Goal: Communication & Community: Answer question/provide support

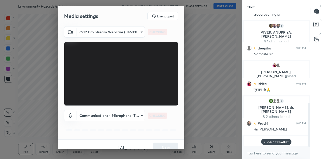
scroll to position [285, 0]
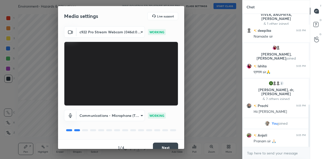
click at [165, 147] on button "Next" at bounding box center [165, 148] width 25 height 10
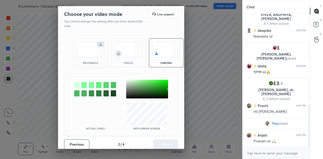
click at [89, 50] on img at bounding box center [91, 50] width 28 height 16
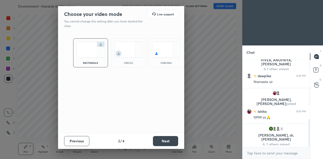
scroll to position [343, 0]
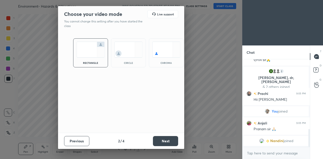
click at [169, 140] on button "Next" at bounding box center [165, 141] width 25 height 10
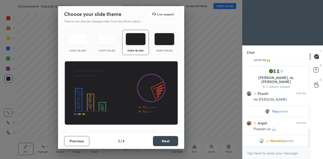
click at [169, 140] on button "Next" at bounding box center [165, 141] width 25 height 10
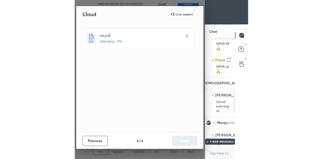
scroll to position [0, 0]
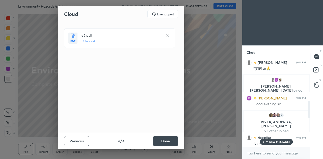
click at [171, 143] on button "Done" at bounding box center [165, 141] width 25 height 10
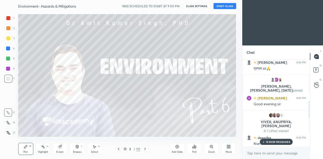
click at [226, 6] on button "START CLASS" at bounding box center [225, 6] width 23 height 6
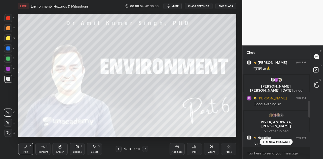
click at [177, 6] on span "mute" at bounding box center [175, 6] width 7 height 4
click at [177, 6] on span "unmute" at bounding box center [174, 6] width 11 height 4
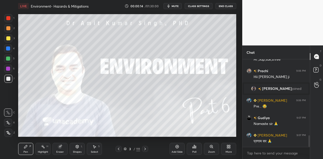
scroll to position [587, 0]
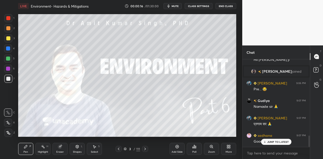
click at [175, 5] on span "mute" at bounding box center [175, 6] width 7 height 4
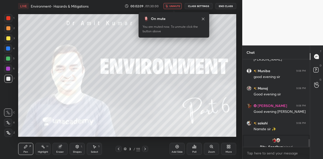
scroll to position [899, 0]
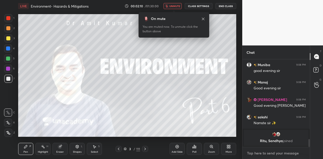
type textarea "x"
click at [261, 154] on textarea at bounding box center [276, 153] width 59 height 8
paste textarea "[URL][DOMAIN_NAME]"
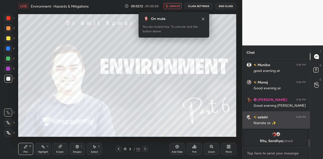
type textarea "[URL][DOMAIN_NAME]"
type textarea "x"
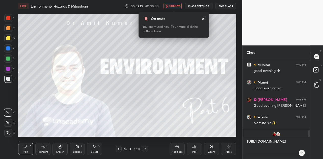
type textarea "[URL][DOMAIN_NAME]"
type textarea "x"
click at [300, 152] on icon at bounding box center [302, 153] width 4 height 4
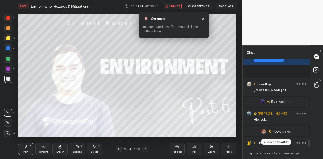
scroll to position [981, 0]
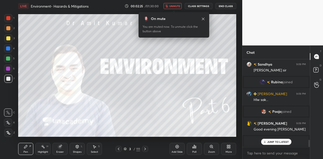
click at [173, 6] on span "unmute" at bounding box center [174, 6] width 11 height 4
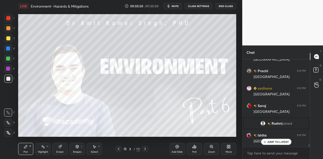
scroll to position [2476, 0]
click at [277, 142] on p "JUMP TO LATEST" at bounding box center [279, 141] width 22 height 3
click at [317, 70] on rect at bounding box center [316, 70] width 5 height 5
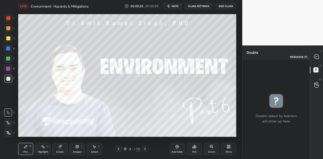
click at [315, 56] on icon at bounding box center [316, 56] width 5 height 5
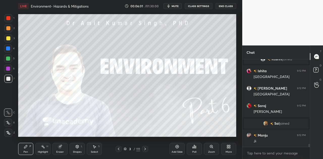
scroll to position [2532, 0]
click at [144, 149] on icon at bounding box center [145, 149] width 4 height 4
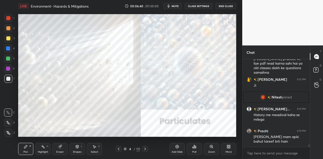
scroll to position [2647, 0]
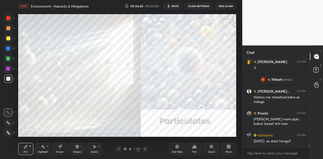
click at [145, 150] on icon at bounding box center [145, 149] width 4 height 4
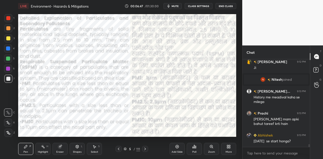
click at [145, 150] on icon at bounding box center [145, 149] width 4 height 4
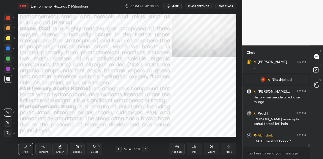
click at [145, 150] on icon at bounding box center [145, 149] width 4 height 4
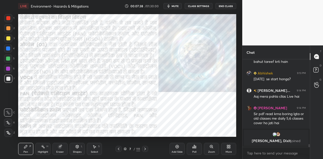
scroll to position [2678, 0]
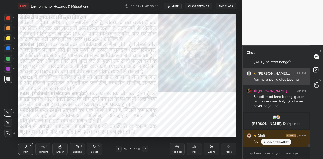
click at [274, 74] on h6 "[PERSON_NAME]..." at bounding box center [274, 73] width 34 height 5
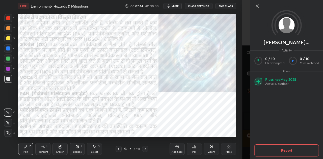
click at [259, 8] on icon at bounding box center [258, 6] width 6 height 6
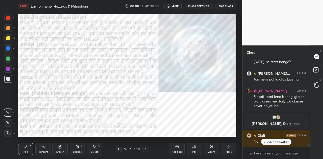
click at [175, 7] on span "mute" at bounding box center [175, 6] width 7 height 4
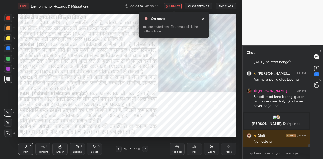
scroll to position [2696, 0]
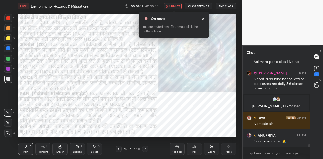
click at [175, 7] on span "unmute" at bounding box center [174, 6] width 11 height 4
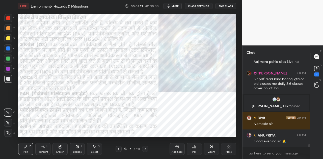
click at [145, 149] on icon at bounding box center [145, 149] width 4 height 4
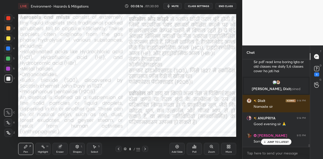
scroll to position [2725, 0]
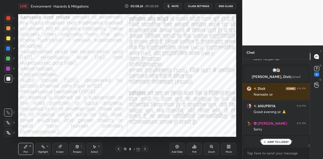
click at [145, 149] on icon at bounding box center [145, 149] width 4 height 4
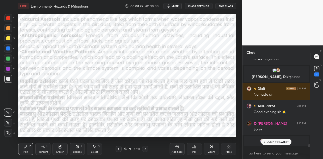
click at [145, 149] on icon at bounding box center [145, 149] width 4 height 4
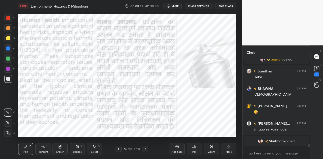
scroll to position [2825, 0]
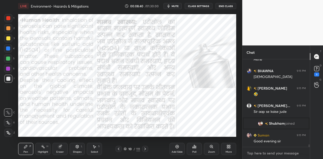
type textarea "x"
click at [275, 154] on textarea at bounding box center [276, 153] width 59 height 8
paste textarea "[URL][DOMAIN_NAME]"
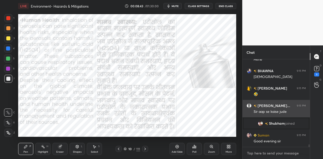
type textarea "[URL][DOMAIN_NAME]"
type textarea "x"
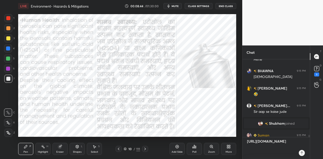
type textarea "[URL][DOMAIN_NAME]"
type textarea "x"
click at [302, 154] on icon at bounding box center [302, 153] width 4 height 4
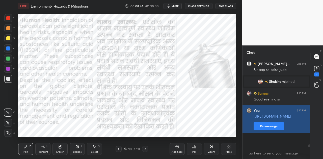
click at [270, 130] on button "Pin message" at bounding box center [269, 126] width 30 height 8
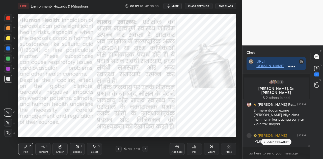
scroll to position [2907, 0]
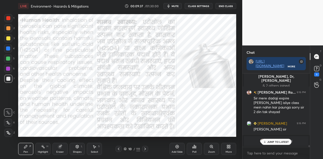
click at [273, 142] on p "JUMP TO LATEST" at bounding box center [279, 141] width 22 height 3
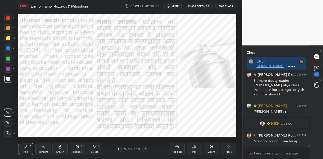
click at [145, 148] on icon at bounding box center [145, 149] width 4 height 4
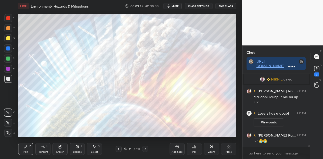
scroll to position [2949, 0]
click at [145, 148] on icon at bounding box center [145, 149] width 4 height 4
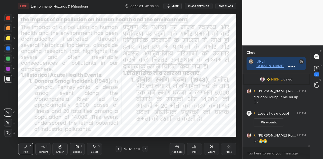
click at [10, 48] on div at bounding box center [8, 48] width 4 height 4
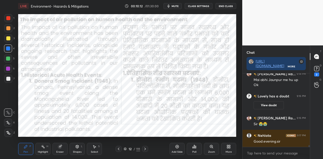
scroll to position [2984, 0]
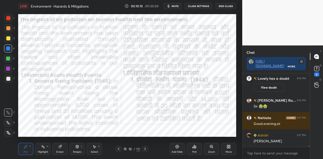
click at [144, 151] on div at bounding box center [145, 149] width 6 height 6
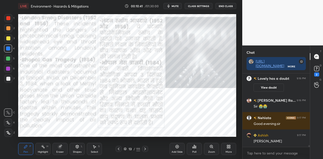
click at [145, 147] on icon at bounding box center [145, 149] width 4 height 4
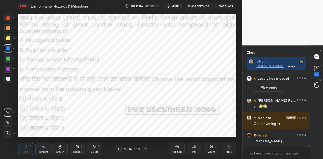
click at [175, 7] on span "mute" at bounding box center [175, 6] width 7 height 4
click at [194, 151] on div "Poll" at bounding box center [194, 152] width 4 height 3
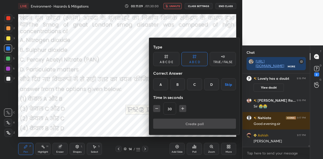
click at [212, 82] on div "D" at bounding box center [211, 84] width 15 height 12
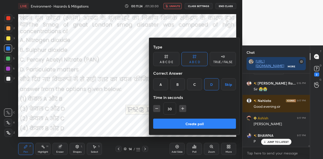
scroll to position [3019, 0]
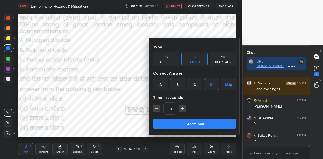
click at [205, 125] on button "Create poll" at bounding box center [194, 124] width 83 height 10
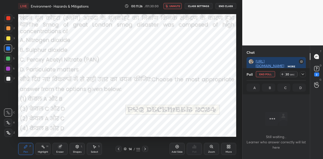
scroll to position [2, 2]
click at [319, 68] on icon at bounding box center [317, 69] width 8 height 8
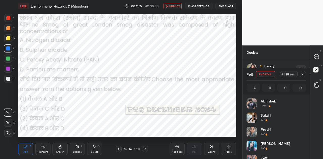
scroll to position [2, 2]
click at [304, 75] on icon at bounding box center [303, 74] width 4 height 4
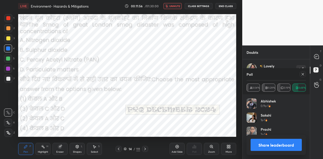
scroll to position [59, 58]
click at [173, 5] on span "unmute" at bounding box center [174, 6] width 11 height 4
click at [290, 145] on button "Share leaderboard" at bounding box center [276, 145] width 51 height 12
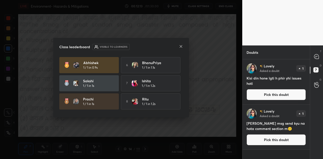
scroll to position [98, 66]
click at [182, 47] on icon at bounding box center [181, 46] width 3 height 3
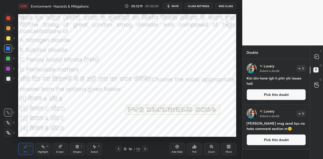
click at [145, 150] on icon at bounding box center [145, 149] width 4 height 4
click at [277, 139] on button "Pick this doubt" at bounding box center [276, 139] width 59 height 11
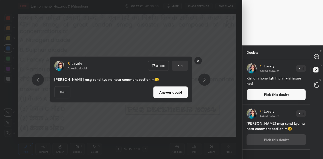
click at [176, 93] on button "Answer doubt" at bounding box center [170, 92] width 35 height 12
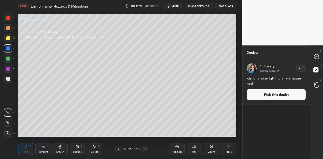
click at [286, 98] on button "Pick this doubt" at bounding box center [276, 94] width 59 height 11
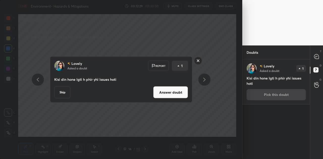
click at [166, 91] on button "Answer doubt" at bounding box center [170, 92] width 35 height 12
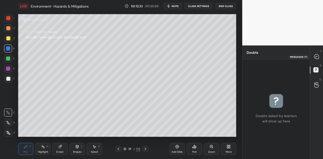
click at [316, 56] on icon at bounding box center [316, 56] width 5 height 5
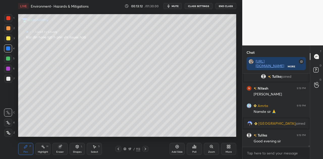
scroll to position [3236, 0]
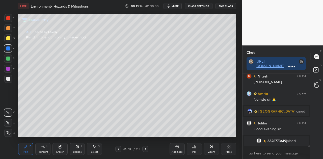
click at [119, 149] on icon at bounding box center [118, 149] width 4 height 4
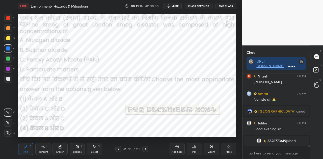
click at [145, 150] on icon at bounding box center [146, 149] width 2 height 3
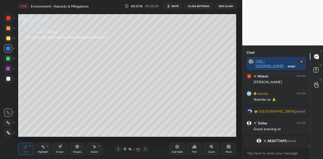
click at [145, 150] on icon at bounding box center [146, 149] width 2 height 3
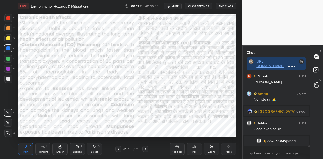
click at [146, 148] on icon at bounding box center [145, 149] width 4 height 4
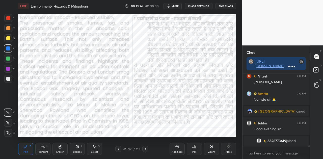
click at [146, 148] on icon at bounding box center [145, 149] width 4 height 4
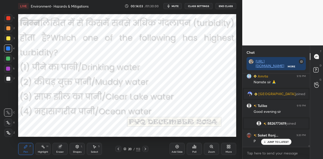
scroll to position [3108, 0]
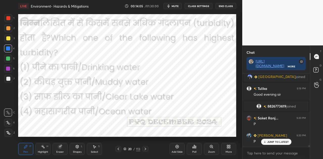
click at [196, 149] on icon at bounding box center [194, 147] width 4 height 4
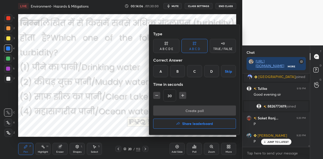
click at [176, 70] on div "B" at bounding box center [177, 71] width 15 height 12
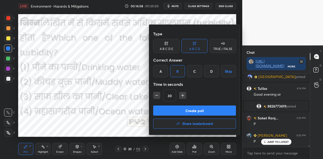
click at [195, 109] on button "Create poll" at bounding box center [194, 111] width 83 height 10
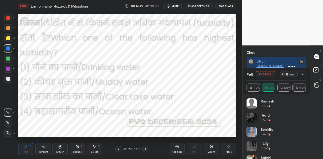
scroll to position [2, 2]
click at [283, 73] on icon at bounding box center [283, 74] width 4 height 4
click at [144, 150] on icon at bounding box center [145, 149] width 4 height 4
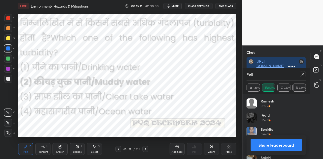
scroll to position [3204, 0]
click at [280, 148] on button "Share leaderboard" at bounding box center [276, 145] width 51 height 12
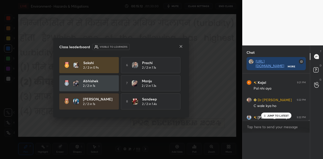
scroll to position [69, 66]
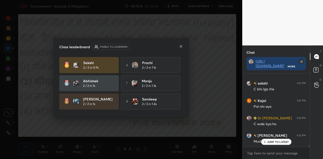
click at [180, 48] on icon at bounding box center [181, 46] width 4 height 4
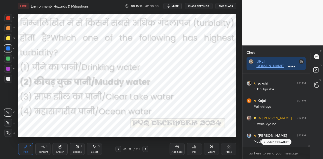
click at [275, 142] on p "JUMP TO LATEST" at bounding box center [279, 141] width 22 height 3
click at [146, 150] on icon at bounding box center [145, 149] width 4 height 4
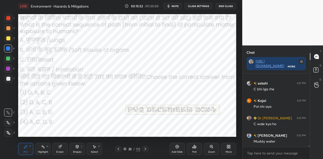
scroll to position [3196, 0]
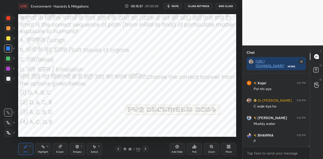
click at [174, 4] on button "mute" at bounding box center [173, 6] width 18 height 6
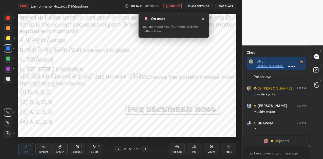
scroll to position [3186, 0]
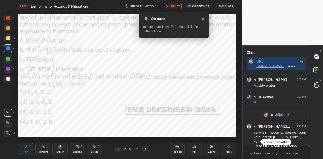
click at [280, 142] on p "JUMP TO LATEST" at bounding box center [279, 141] width 22 height 3
click at [176, 6] on span "unmute" at bounding box center [174, 6] width 11 height 4
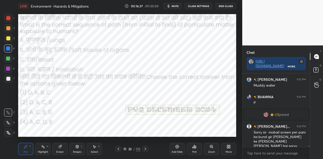
click at [196, 152] on div "Poll" at bounding box center [194, 152] width 4 height 3
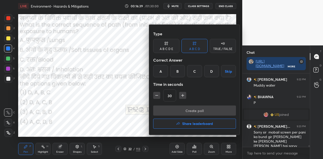
click at [178, 70] on div "B" at bounding box center [177, 71] width 15 height 12
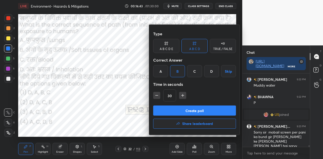
click at [197, 112] on button "Create poll" at bounding box center [194, 111] width 83 height 10
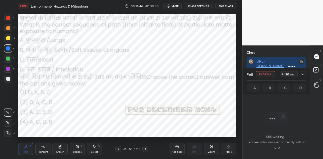
scroll to position [58, 66]
click at [175, 6] on span "mute" at bounding box center [175, 6] width 7 height 4
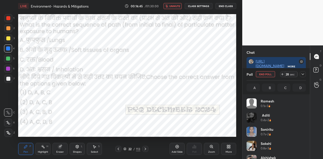
scroll to position [59, 58]
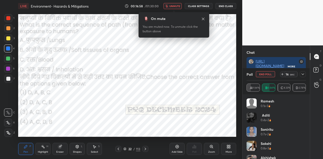
click at [179, 5] on span "unmute" at bounding box center [174, 6] width 11 height 4
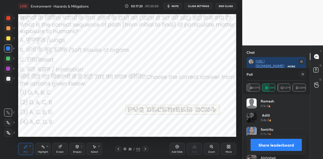
scroll to position [2, 2]
click at [278, 141] on button "Share leaderboard" at bounding box center [276, 145] width 51 height 12
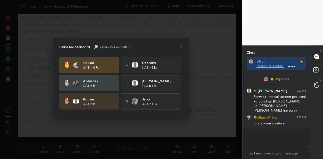
scroll to position [69, 66]
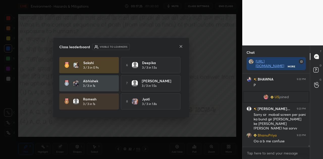
click at [180, 46] on icon at bounding box center [181, 46] width 4 height 4
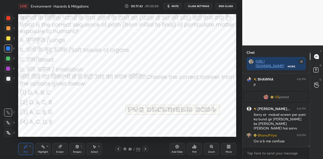
click at [145, 149] on icon at bounding box center [145, 149] width 4 height 4
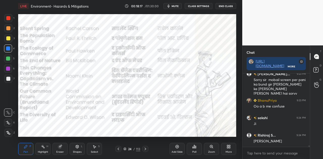
scroll to position [3261, 0]
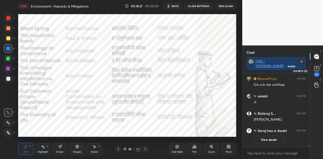
click at [317, 69] on rect at bounding box center [316, 68] width 5 height 5
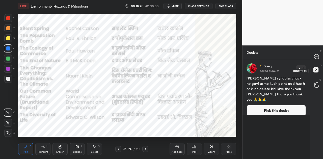
scroll to position [98, 66]
click at [279, 106] on button "Pick this doubt" at bounding box center [276, 110] width 59 height 11
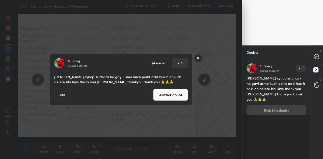
click at [176, 96] on button "Answer doubt" at bounding box center [170, 95] width 35 height 12
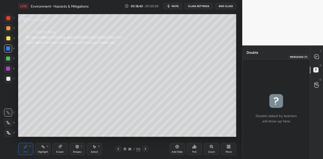
click at [316, 56] on icon at bounding box center [316, 56] width 5 height 5
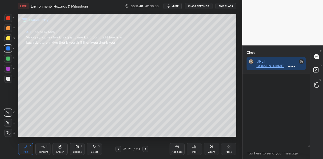
scroll to position [72, 66]
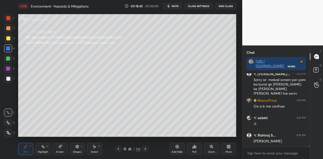
click at [8, 80] on div at bounding box center [8, 79] width 4 height 4
click at [316, 57] on icon at bounding box center [316, 56] width 5 height 5
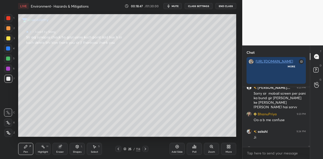
scroll to position [84, 66]
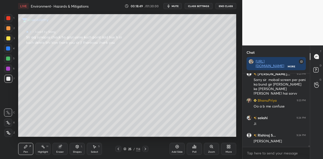
click at [118, 149] on icon at bounding box center [118, 149] width 4 height 4
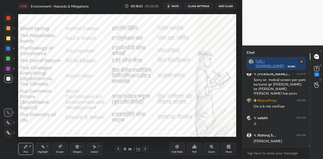
scroll to position [3281, 0]
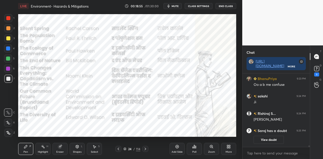
click at [144, 149] on icon at bounding box center [145, 149] width 4 height 4
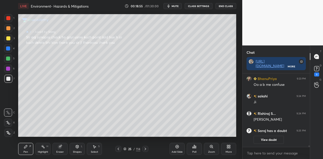
click at [144, 149] on icon at bounding box center [145, 149] width 4 height 4
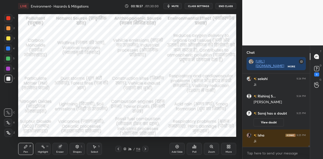
scroll to position [2, 2]
click at [318, 68] on icon at bounding box center [317, 68] width 2 height 2
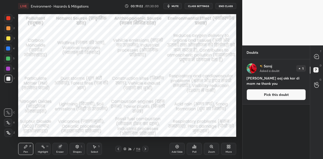
click at [293, 95] on button "Pick this doubt" at bounding box center [276, 94] width 59 height 11
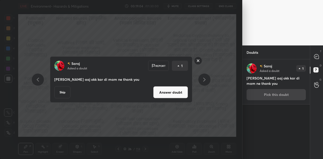
click at [63, 93] on button "Skip" at bounding box center [62, 92] width 16 height 12
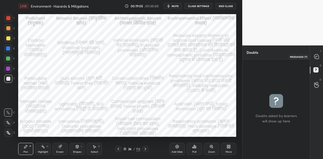
click at [318, 57] on icon at bounding box center [316, 56] width 5 height 5
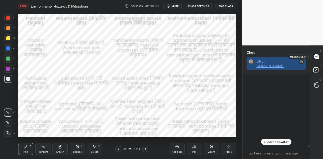
scroll to position [2, 2]
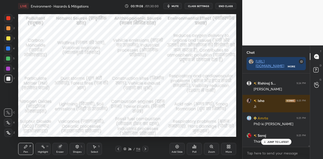
click at [280, 142] on p "JUMP TO LATEST" at bounding box center [279, 141] width 22 height 3
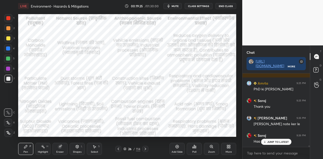
click at [282, 142] on p "JUMP TO LATEST" at bounding box center [279, 141] width 22 height 3
click at [9, 48] on div at bounding box center [8, 48] width 4 height 4
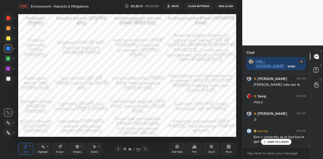
scroll to position [3436, 0]
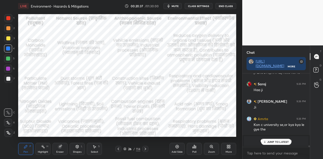
click at [61, 148] on icon at bounding box center [60, 147] width 4 height 4
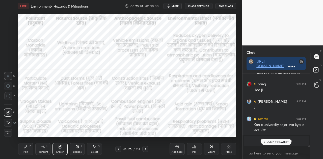
click at [11, 133] on span "Erase all" at bounding box center [8, 133] width 8 height 4
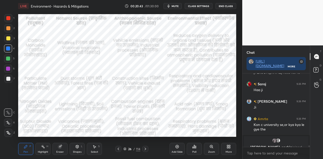
click at [145, 149] on icon at bounding box center [145, 149] width 4 height 4
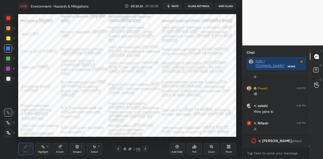
scroll to position [3777, 0]
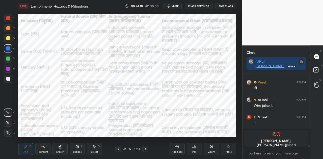
click at [117, 148] on icon at bounding box center [118, 149] width 4 height 4
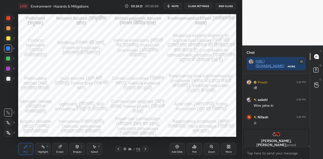
click at [144, 149] on icon at bounding box center [145, 149] width 4 height 4
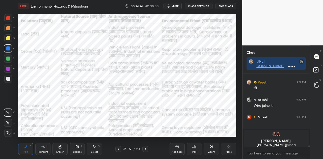
click at [144, 149] on icon at bounding box center [145, 149] width 4 height 4
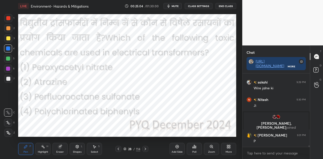
scroll to position [3709, 0]
click at [178, 4] on button "mute" at bounding box center [173, 6] width 18 height 6
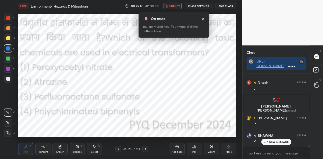
scroll to position [3744, 0]
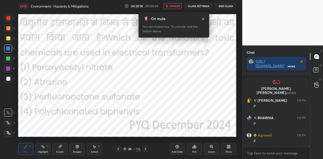
click at [197, 149] on div "Poll" at bounding box center [194, 149] width 15 height 12
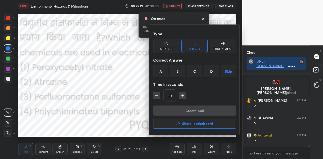
click at [207, 76] on div "D" at bounding box center [211, 71] width 15 height 12
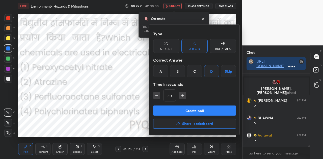
click at [202, 109] on button "Create poll" at bounding box center [194, 111] width 83 height 10
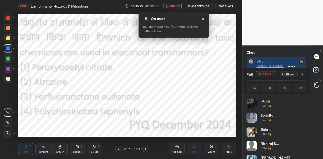
scroll to position [59, 58]
click at [172, 6] on span "unmute" at bounding box center [174, 6] width 11 height 4
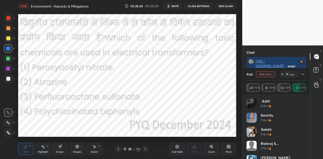
click at [117, 149] on icon at bounding box center [118, 149] width 4 height 4
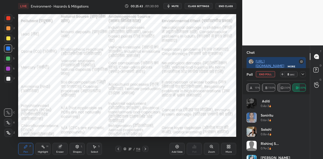
click at [117, 148] on icon at bounding box center [118, 149] width 4 height 4
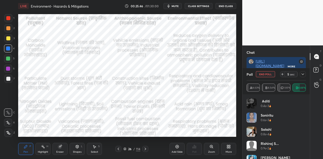
click at [145, 151] on icon at bounding box center [145, 149] width 4 height 4
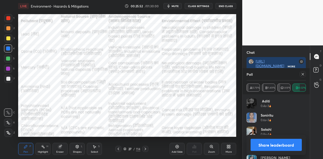
click at [147, 149] on icon at bounding box center [145, 149] width 4 height 4
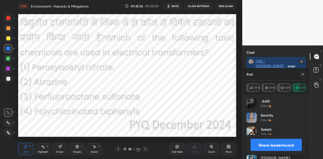
click at [283, 145] on button "Share leaderboard" at bounding box center [276, 145] width 51 height 12
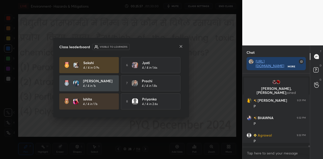
scroll to position [69, 66]
click at [181, 46] on icon at bounding box center [181, 46] width 4 height 4
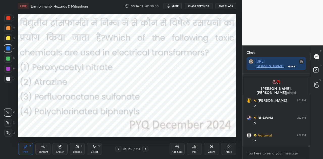
click at [145, 149] on icon at bounding box center [146, 149] width 2 height 3
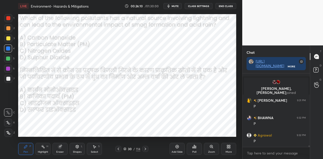
scroll to position [3756, 0]
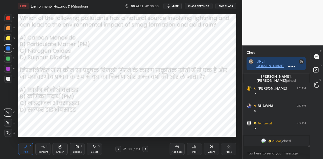
click at [175, 8] on button "mute" at bounding box center [173, 6] width 18 height 6
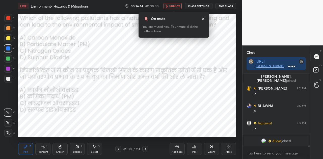
scroll to position [3764, 0]
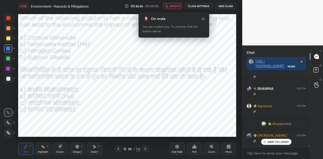
click at [194, 148] on icon at bounding box center [194, 147] width 4 height 4
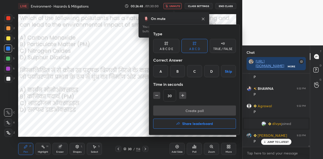
click at [195, 68] on div "C" at bounding box center [194, 71] width 15 height 12
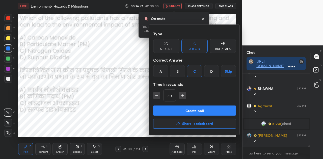
scroll to position [3781, 0]
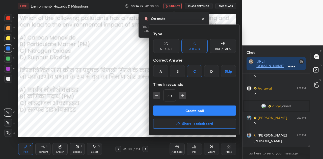
click at [192, 114] on button "Create poll" at bounding box center [194, 111] width 83 height 10
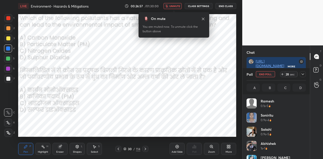
scroll to position [59, 58]
click at [171, 7] on span "unmute" at bounding box center [174, 6] width 11 height 4
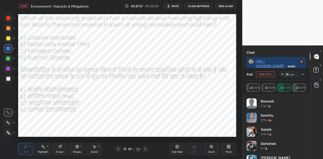
click at [170, 7] on icon "button" at bounding box center [169, 6] width 2 height 3
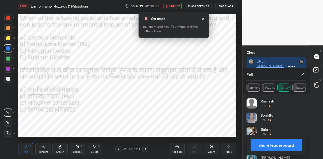
scroll to position [3947, 0]
click at [280, 144] on button "Share leaderboard" at bounding box center [276, 145] width 51 height 12
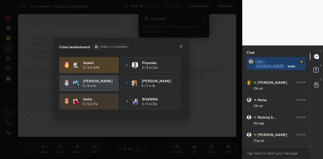
scroll to position [2, 2]
click at [183, 46] on icon at bounding box center [181, 46] width 4 height 4
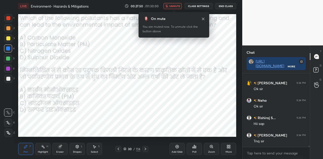
click at [178, 5] on span "unmute" at bounding box center [174, 6] width 11 height 4
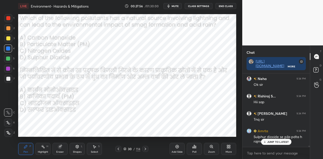
click at [283, 143] on p "JUMP TO LATEST" at bounding box center [279, 141] width 22 height 3
click at [145, 148] on icon at bounding box center [146, 149] width 2 height 3
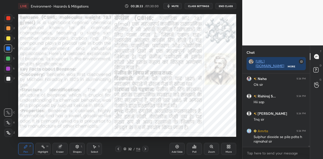
click at [145, 150] on icon at bounding box center [146, 149] width 2 height 3
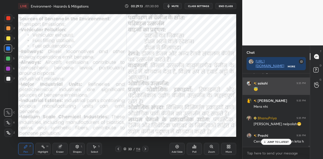
scroll to position [4265, 0]
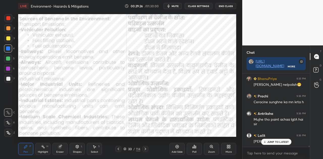
click at [280, 143] on p "JUMP TO LATEST" at bounding box center [279, 141] width 22 height 3
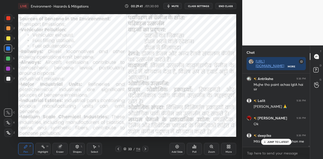
click at [144, 147] on icon at bounding box center [145, 149] width 4 height 4
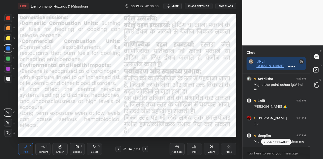
scroll to position [2, 2]
click at [274, 143] on p "JUMP TO LATEST" at bounding box center [279, 141] width 22 height 3
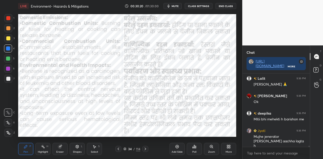
scroll to position [4361, 0]
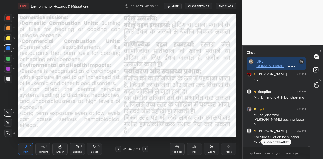
click at [273, 142] on p "JUMP TO LATEST" at bounding box center [279, 141] width 22 height 3
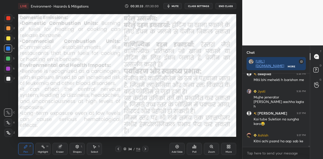
click at [175, 6] on span "mute" at bounding box center [175, 6] width 7 height 4
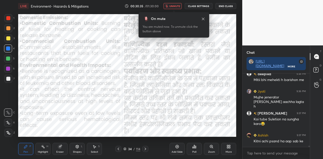
click at [175, 6] on span "unmute" at bounding box center [174, 6] width 11 height 4
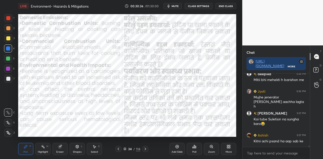
click at [145, 151] on icon at bounding box center [145, 149] width 4 height 4
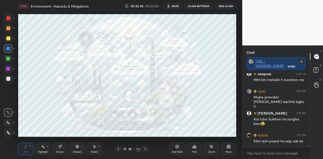
click at [145, 150] on icon at bounding box center [145, 149] width 4 height 4
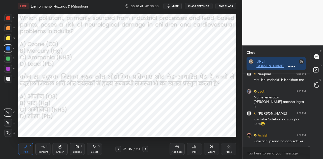
scroll to position [4396, 0]
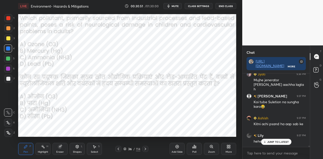
click at [274, 142] on p "JUMP TO LATEST" at bounding box center [279, 141] width 22 height 3
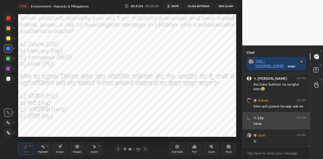
scroll to position [4431, 0]
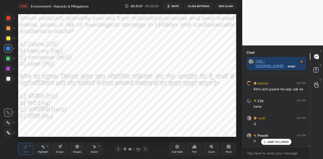
click at [177, 5] on span "mute" at bounding box center [175, 6] width 7 height 4
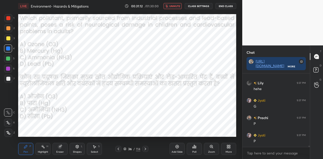
click at [196, 147] on icon at bounding box center [196, 147] width 1 height 2
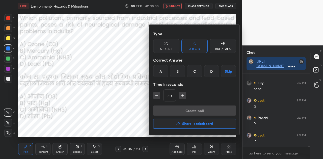
click at [212, 72] on div "D" at bounding box center [211, 71] width 15 height 12
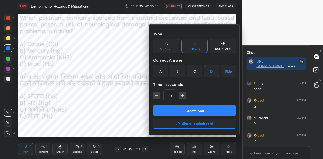
click at [193, 109] on button "Create poll" at bounding box center [194, 111] width 83 height 10
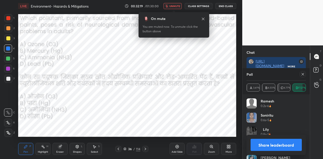
scroll to position [4619, 0]
click at [283, 146] on button "Share leaderboard" at bounding box center [276, 145] width 51 height 12
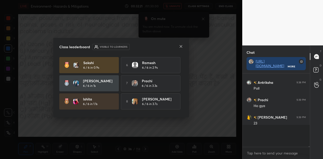
scroll to position [4595, 0]
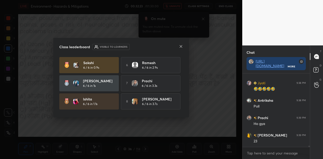
click at [182, 47] on icon at bounding box center [181, 46] width 4 height 4
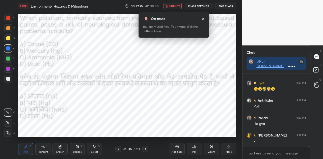
click at [175, 7] on span "unmute" at bounding box center [174, 6] width 11 height 4
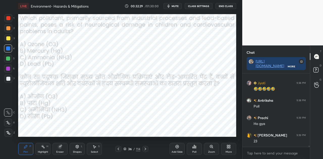
click at [230, 148] on icon at bounding box center [229, 147] width 1 height 1
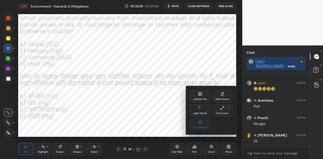
scroll to position [4609, 0]
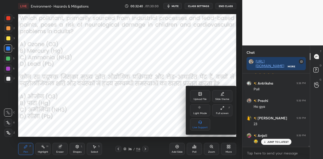
click at [147, 101] on div at bounding box center [161, 79] width 323 height 159
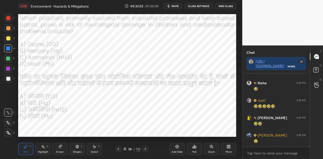
scroll to position [4788, 0]
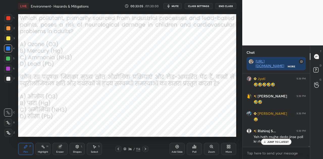
click at [272, 141] on p "JUMP TO LATEST" at bounding box center [279, 141] width 22 height 3
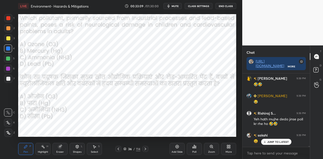
click at [144, 148] on icon at bounding box center [145, 149] width 4 height 4
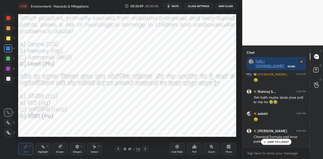
click at [144, 148] on icon at bounding box center [145, 149] width 4 height 4
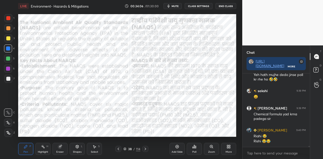
click at [145, 149] on icon at bounding box center [145, 149] width 4 height 4
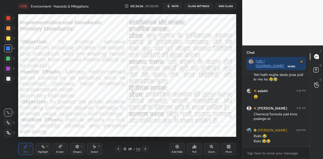
click at [145, 149] on icon at bounding box center [145, 149] width 4 height 4
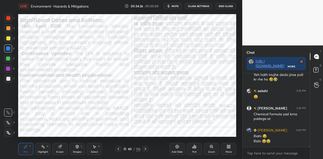
click at [143, 148] on icon at bounding box center [145, 149] width 4 height 4
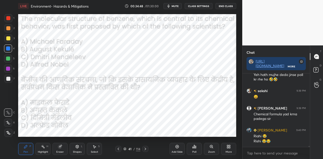
click at [175, 4] on span "mute" at bounding box center [175, 6] width 7 height 4
click at [194, 149] on div "Poll" at bounding box center [194, 149] width 15 height 12
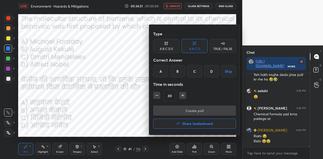
click at [179, 72] on div "B" at bounding box center [177, 71] width 15 height 12
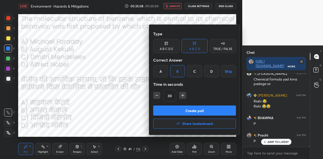
scroll to position [4902, 0]
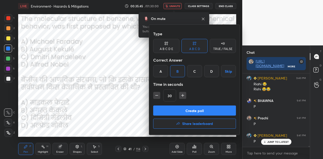
click at [198, 116] on div "Create poll Share leaderboard" at bounding box center [194, 118] width 83 height 25
click at [198, 113] on button "Create poll" at bounding box center [194, 111] width 83 height 10
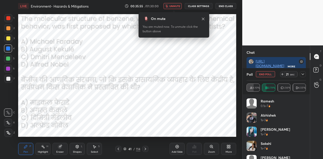
scroll to position [4946, 0]
click at [173, 5] on span "unmute" at bounding box center [174, 6] width 11 height 4
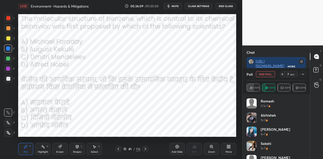
click at [126, 150] on icon at bounding box center [125, 149] width 3 height 3
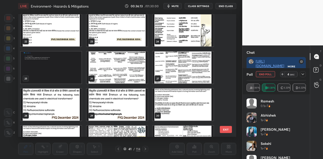
scroll to position [296, 0]
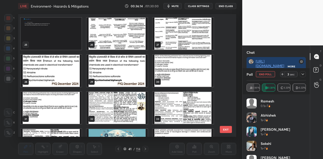
click at [120, 106] on img "grid" at bounding box center [117, 108] width 61 height 32
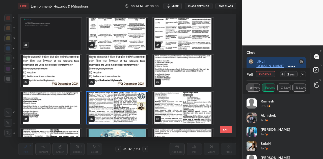
click at [120, 106] on img "grid" at bounding box center [117, 108] width 61 height 32
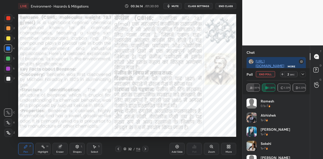
click at [120, 106] on img "grid" at bounding box center [117, 108] width 61 height 32
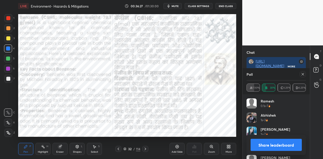
scroll to position [4964, 0]
click at [275, 144] on button "Share leaderboard" at bounding box center [276, 145] width 51 height 12
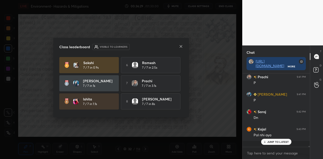
scroll to position [84, 66]
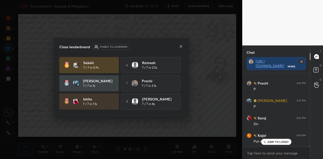
click at [181, 46] on icon at bounding box center [181, 46] width 3 height 3
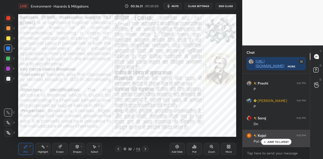
click at [275, 141] on p "JUMP TO LATEST" at bounding box center [279, 141] width 22 height 3
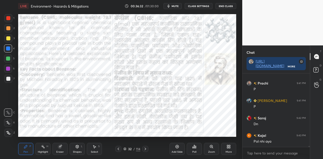
click at [145, 150] on icon at bounding box center [145, 149] width 4 height 4
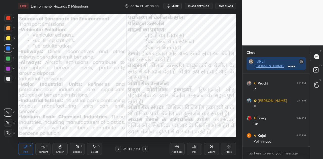
click at [145, 150] on icon at bounding box center [145, 149] width 4 height 4
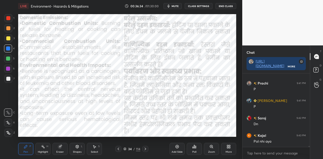
click at [145, 150] on icon at bounding box center [145, 149] width 4 height 4
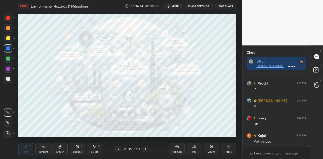
click at [146, 150] on icon at bounding box center [145, 149] width 4 height 4
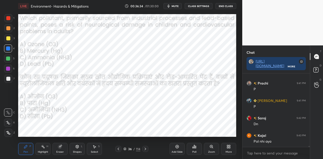
click at [146, 150] on icon at bounding box center [145, 149] width 4 height 4
click at [145, 150] on icon at bounding box center [145, 149] width 4 height 4
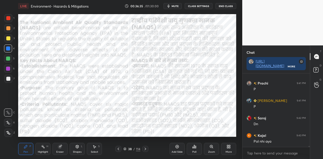
click at [145, 150] on icon at bounding box center [145, 149] width 4 height 4
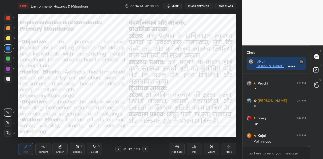
click at [145, 150] on icon at bounding box center [145, 149] width 4 height 4
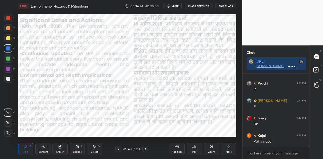
click at [145, 150] on icon at bounding box center [145, 149] width 4 height 4
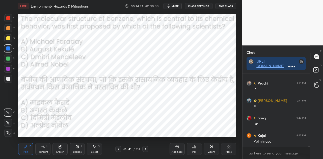
click at [145, 150] on icon at bounding box center [145, 149] width 4 height 4
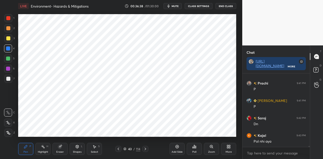
click at [145, 150] on icon at bounding box center [146, 149] width 2 height 3
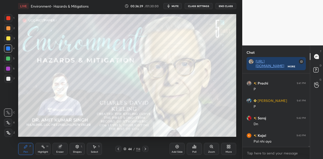
click at [145, 150] on icon at bounding box center [145, 149] width 4 height 4
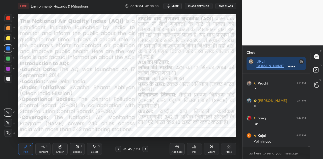
click at [146, 147] on icon at bounding box center [145, 149] width 4 height 4
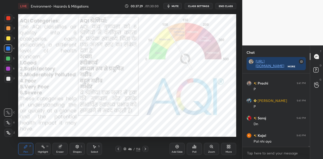
click at [146, 149] on icon at bounding box center [145, 149] width 4 height 4
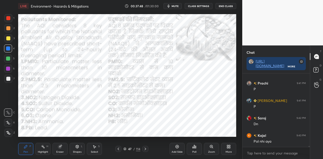
click at [145, 149] on icon at bounding box center [145, 149] width 4 height 4
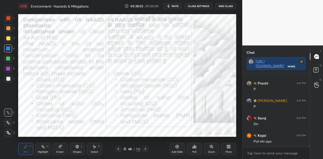
click at [145, 148] on icon at bounding box center [145, 149] width 4 height 4
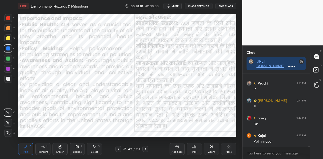
click at [146, 148] on icon at bounding box center [145, 149] width 4 height 4
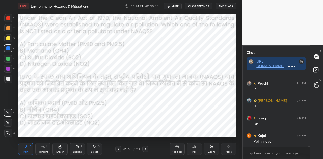
scroll to position [4955, 0]
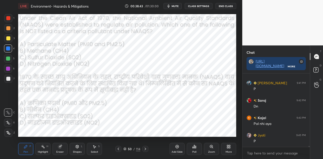
click at [177, 7] on span "mute" at bounding box center [175, 6] width 7 height 4
click at [195, 145] on icon at bounding box center [194, 147] width 4 height 4
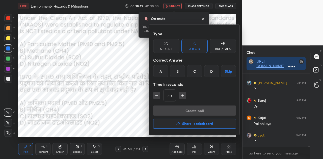
click at [178, 70] on div "B" at bounding box center [177, 71] width 15 height 12
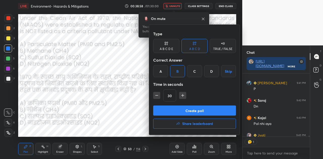
scroll to position [2, 2]
click at [195, 111] on button "Create poll" at bounding box center [194, 111] width 83 height 10
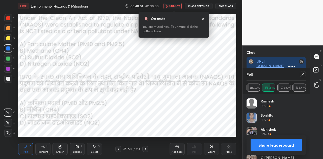
click at [169, 4] on button "unmute" at bounding box center [173, 6] width 18 height 6
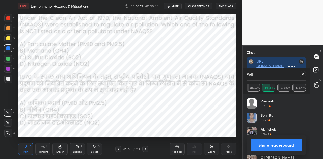
click at [272, 146] on button "Share leaderboard" at bounding box center [276, 145] width 51 height 12
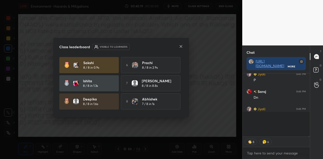
scroll to position [0, 0]
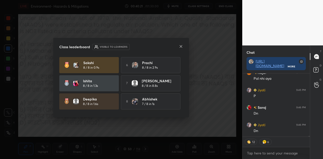
click at [181, 47] on icon at bounding box center [181, 46] width 3 height 3
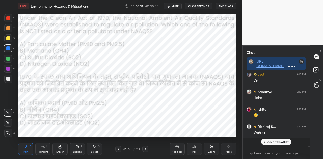
scroll to position [2, 2]
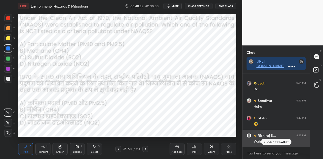
drag, startPoint x: 272, startPoint y: 141, endPoint x: 253, endPoint y: 137, distance: 19.8
click at [272, 141] on p "JUMP TO LATEST" at bounding box center [279, 141] width 22 height 3
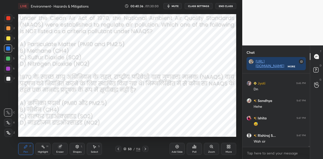
click at [117, 149] on icon at bounding box center [118, 149] width 4 height 4
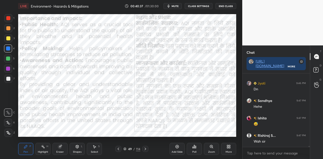
click at [117, 149] on icon at bounding box center [118, 149] width 4 height 4
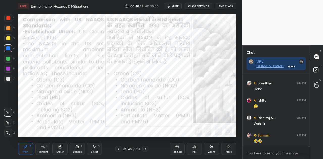
click at [117, 149] on icon at bounding box center [118, 149] width 4 height 4
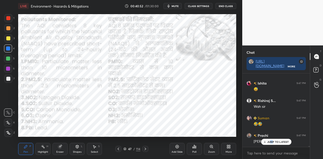
click at [145, 150] on icon at bounding box center [146, 149] width 2 height 3
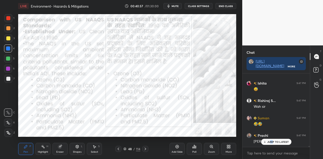
click at [145, 149] on icon at bounding box center [145, 149] width 4 height 4
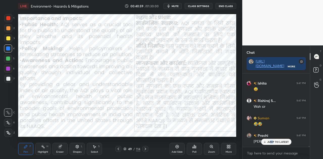
click at [145, 149] on icon at bounding box center [145, 149] width 4 height 4
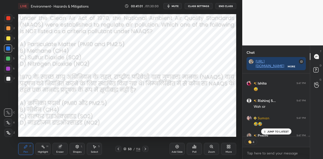
click at [274, 131] on p "JUMP TO LATEST" at bounding box center [279, 131] width 22 height 3
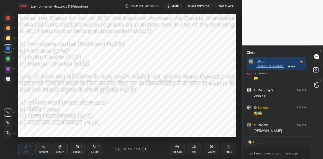
click at [145, 150] on icon at bounding box center [145, 149] width 4 height 4
click at [145, 149] on icon at bounding box center [146, 149] width 2 height 3
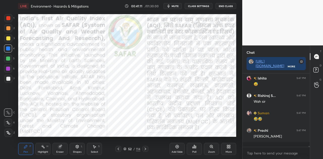
scroll to position [5077, 0]
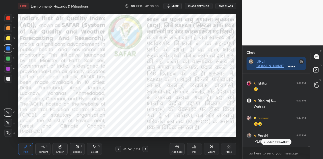
click at [270, 140] on div "JUMP TO LATEST" at bounding box center [276, 142] width 30 height 6
click at [9, 18] on div at bounding box center [8, 18] width 4 height 4
click at [272, 142] on p "JUMP TO LATEST" at bounding box center [279, 141] width 22 height 3
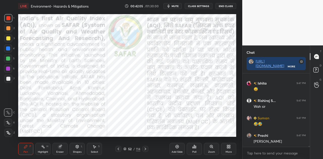
click at [144, 149] on icon at bounding box center [145, 149] width 4 height 4
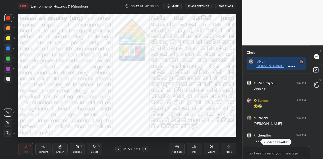
scroll to position [5112, 0]
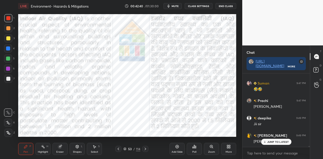
drag, startPoint x: 278, startPoint y: 140, endPoint x: 252, endPoint y: 126, distance: 29.6
click at [278, 140] on div "JUMP TO LATEST" at bounding box center [276, 142] width 30 height 6
click at [145, 149] on icon at bounding box center [145, 149] width 4 height 4
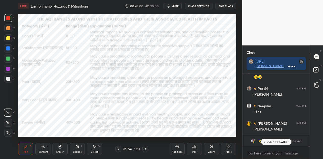
scroll to position [4731, 0]
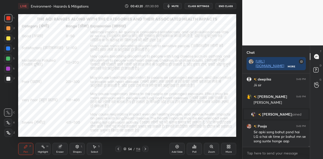
click at [176, 6] on span "mute" at bounding box center [175, 6] width 7 height 4
click at [176, 6] on span "unmute" at bounding box center [174, 6] width 11 height 4
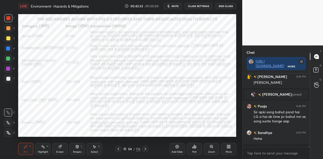
scroll to position [4748, 0]
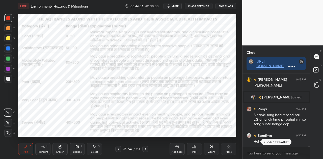
click at [282, 139] on div "JUMP TO LATEST" at bounding box center [276, 142] width 30 height 6
click at [177, 6] on span "mute" at bounding box center [175, 6] width 7 height 4
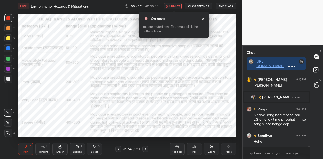
click at [177, 5] on span "unmute" at bounding box center [174, 6] width 11 height 4
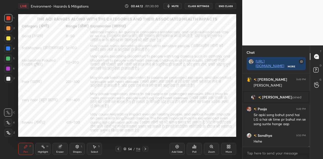
scroll to position [4766, 0]
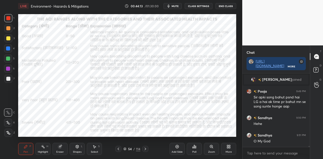
click at [147, 150] on icon at bounding box center [145, 149] width 4 height 4
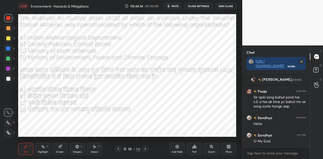
click at [181, 4] on button "mute" at bounding box center [173, 6] width 18 height 6
click at [197, 151] on div "Poll" at bounding box center [194, 152] width 4 height 3
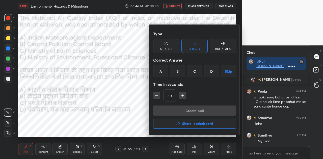
click at [179, 71] on div "B" at bounding box center [177, 71] width 15 height 12
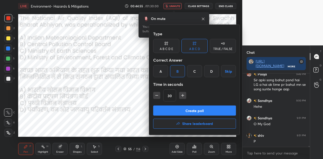
scroll to position [4800, 0]
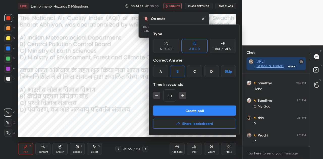
click at [192, 113] on button "Create poll" at bounding box center [194, 111] width 83 height 10
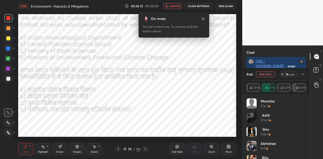
scroll to position [4879, 0]
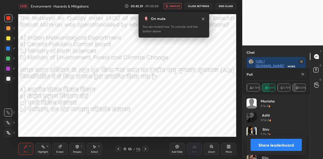
click at [282, 146] on button "Share leaderboard" at bounding box center [276, 145] width 51 height 12
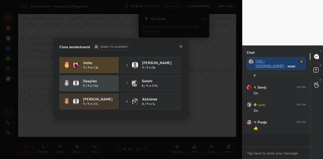
scroll to position [71, 66]
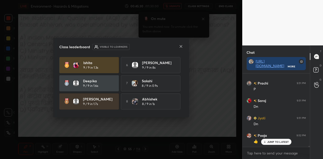
click at [181, 48] on icon at bounding box center [181, 46] width 4 height 4
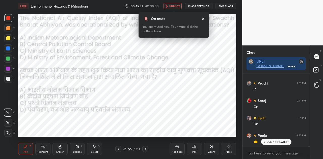
click at [178, 7] on span "unmute" at bounding box center [174, 6] width 11 height 4
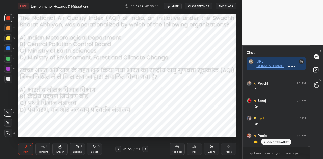
click at [279, 144] on div "JUMP TO LATEST" at bounding box center [276, 142] width 30 height 6
click at [145, 150] on icon at bounding box center [145, 149] width 4 height 4
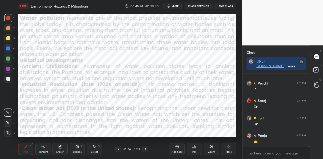
click at [145, 150] on icon at bounding box center [145, 149] width 4 height 4
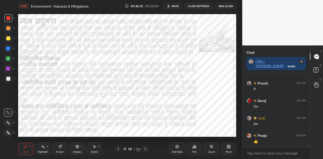
click at [144, 147] on icon at bounding box center [145, 149] width 4 height 4
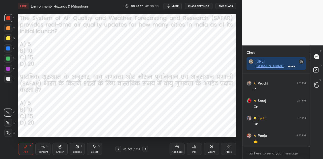
click at [194, 148] on icon at bounding box center [194, 146] width 1 height 3
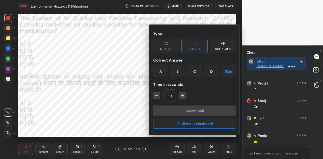
click at [175, 70] on div "B" at bounding box center [177, 71] width 15 height 12
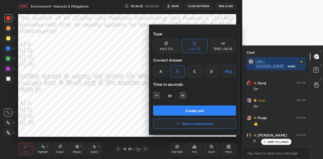
scroll to position [4887, 0]
click at [194, 111] on button "Create poll" at bounding box center [194, 111] width 83 height 10
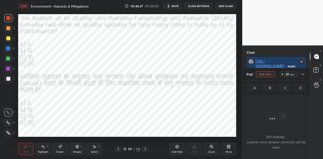
scroll to position [35, 66]
click at [179, 9] on button "mute" at bounding box center [173, 6] width 18 height 6
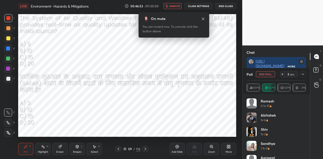
scroll to position [4931, 0]
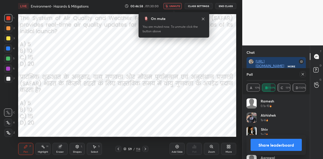
click at [276, 145] on button "Share leaderboard" at bounding box center [276, 145] width 51 height 12
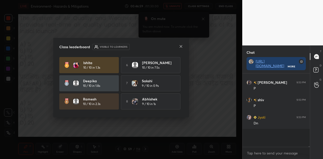
scroll to position [69, 66]
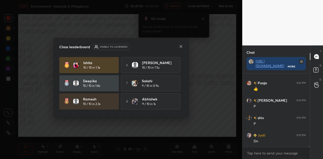
click at [180, 47] on icon at bounding box center [181, 46] width 4 height 4
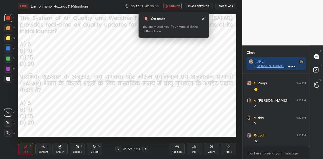
click at [174, 6] on span "unmute" at bounding box center [174, 6] width 11 height 4
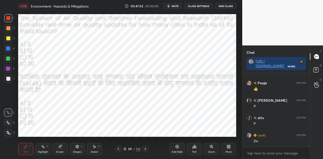
click at [148, 147] on div at bounding box center [145, 149] width 6 height 6
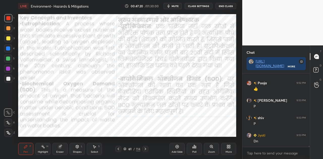
click at [77, 149] on icon at bounding box center [77, 147] width 4 height 4
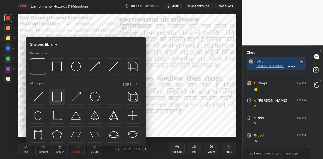
click at [61, 100] on img at bounding box center [57, 97] width 10 height 10
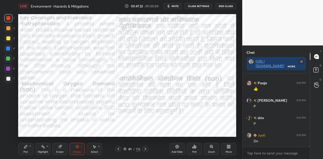
click at [8, 46] on div at bounding box center [8, 48] width 8 height 8
click at [145, 149] on icon at bounding box center [145, 149] width 4 height 4
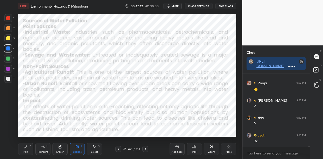
click at [145, 150] on icon at bounding box center [146, 149] width 2 height 3
click at [145, 149] on icon at bounding box center [145, 149] width 4 height 4
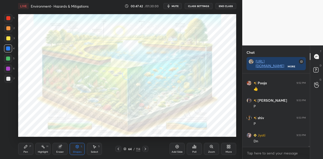
click at [145, 149] on icon at bounding box center [145, 149] width 4 height 4
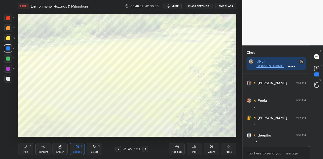
scroll to position [5131, 0]
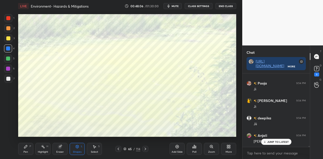
click at [75, 148] on div "Shapes L" at bounding box center [77, 149] width 15 height 12
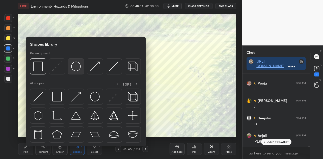
click at [75, 67] on img at bounding box center [76, 67] width 10 height 10
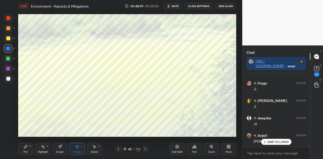
click at [79, 148] on icon at bounding box center [77, 147] width 4 height 4
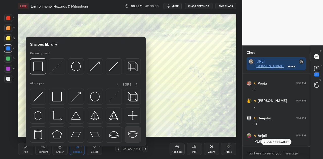
click at [135, 134] on img at bounding box center [133, 135] width 10 height 10
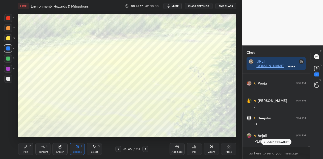
click at [82, 151] on div "Shapes L" at bounding box center [77, 149] width 15 height 12
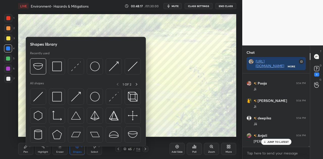
scroll to position [5149, 0]
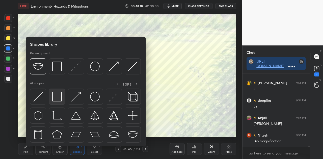
click at [57, 99] on img at bounding box center [57, 97] width 10 height 10
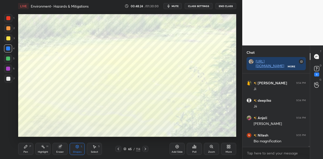
click at [25, 148] on icon at bounding box center [25, 146] width 3 height 3
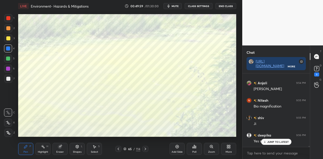
scroll to position [5201, 0]
click at [119, 150] on icon at bounding box center [118, 149] width 4 height 4
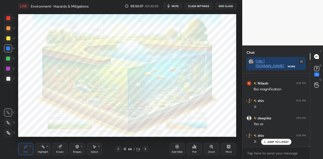
click at [214, 149] on div "Zoom" at bounding box center [211, 149] width 15 height 12
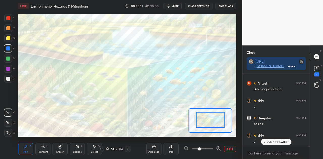
drag, startPoint x: 211, startPoint y: 124, endPoint x: 211, endPoint y: 122, distance: 2.5
click at [128, 150] on icon at bounding box center [128, 149] width 2 height 3
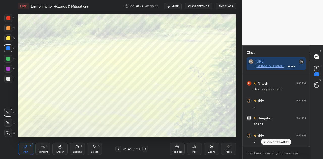
scroll to position [5219, 0]
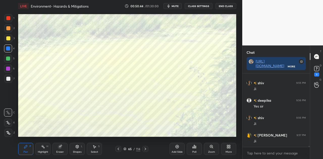
click at [120, 149] on icon at bounding box center [118, 149] width 4 height 4
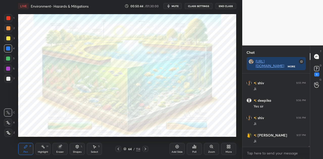
click at [120, 149] on icon at bounding box center [118, 149] width 4 height 4
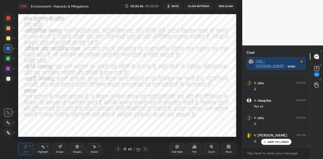
click at [117, 149] on icon at bounding box center [118, 149] width 4 height 4
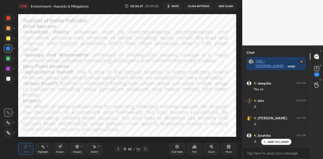
click at [117, 149] on icon at bounding box center [118, 149] width 4 height 4
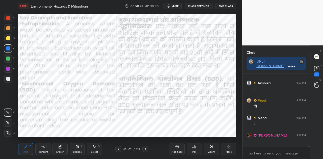
scroll to position [5306, 0]
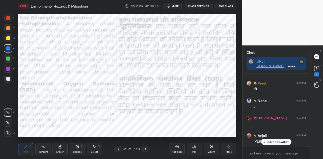
click at [147, 148] on icon at bounding box center [145, 149] width 4 height 4
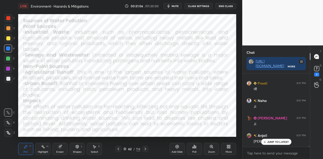
click at [145, 149] on icon at bounding box center [145, 149] width 4 height 4
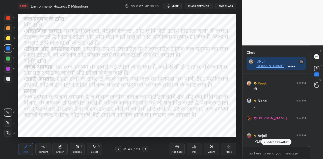
click at [144, 150] on icon at bounding box center [145, 149] width 4 height 4
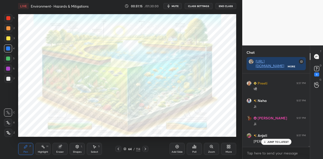
click at [8, 79] on div at bounding box center [8, 79] width 4 height 4
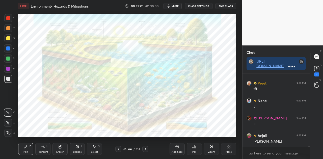
scroll to position [5323, 0]
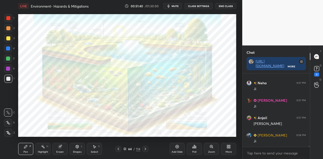
click at [118, 150] on icon at bounding box center [118, 149] width 4 height 4
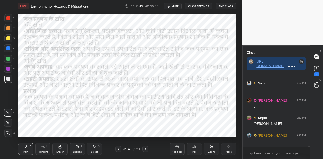
click at [8, 47] on div at bounding box center [8, 48] width 4 height 4
click at [175, 4] on button "mute" at bounding box center [173, 6] width 18 height 6
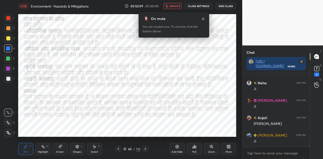
click at [175, 4] on button "unmute" at bounding box center [173, 6] width 18 height 6
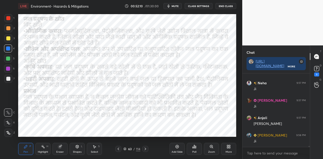
click at [144, 147] on icon at bounding box center [145, 149] width 4 height 4
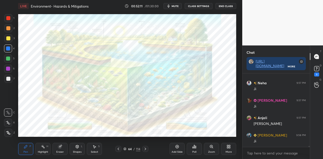
click at [143, 147] on icon at bounding box center [145, 149] width 4 height 4
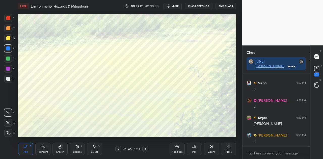
click at [143, 147] on icon at bounding box center [145, 149] width 4 height 4
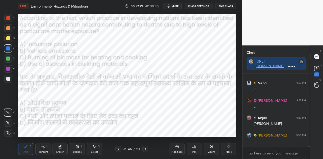
click at [180, 7] on button "mute" at bounding box center [173, 6] width 18 height 6
click at [196, 148] on icon at bounding box center [196, 147] width 1 height 2
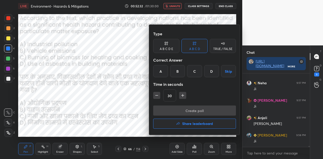
click at [194, 70] on div "C" at bounding box center [194, 71] width 15 height 12
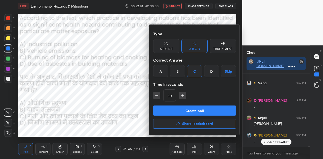
scroll to position [5340, 0]
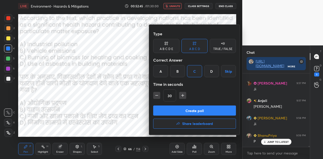
click at [191, 110] on button "Create poll" at bounding box center [194, 111] width 83 height 10
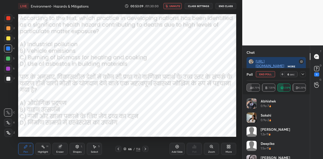
scroll to position [5412, 0]
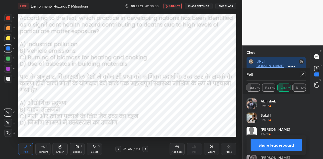
click at [285, 144] on button "Share leaderboard" at bounding box center [276, 145] width 51 height 12
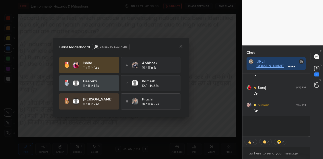
scroll to position [62, 66]
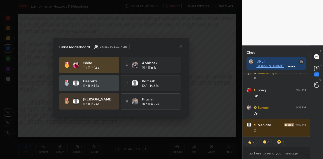
click at [182, 47] on icon at bounding box center [181, 46] width 4 height 4
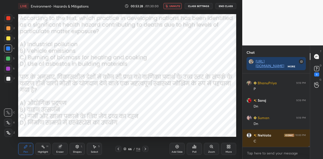
click at [196, 146] on icon at bounding box center [196, 147] width 1 height 2
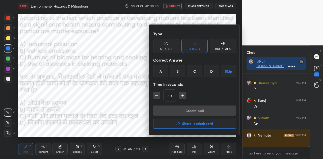
click at [194, 69] on div "C" at bounding box center [194, 71] width 15 height 12
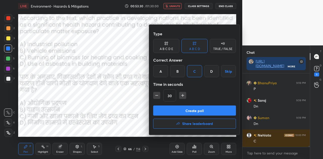
click at [198, 108] on button "Create poll" at bounding box center [194, 111] width 83 height 10
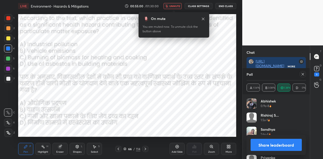
scroll to position [5494, 0]
click at [170, 6] on button "unmute" at bounding box center [173, 6] width 18 height 6
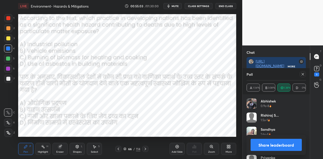
click at [276, 143] on button "Share leaderboard" at bounding box center [276, 145] width 51 height 12
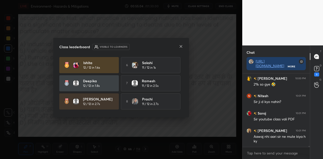
scroll to position [2, 2]
click at [179, 45] on icon at bounding box center [181, 46] width 4 height 4
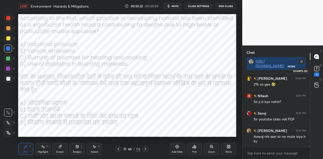
click at [317, 67] on icon at bounding box center [317, 68] width 2 height 2
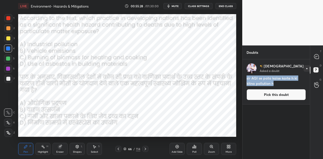
drag, startPoint x: 247, startPoint y: 77, endPoint x: 277, endPoint y: 84, distance: 31.0
click at [277, 84] on h4 "sir AQI se pata kaise karte h ki kitna pollution h" at bounding box center [276, 81] width 59 height 11
copy h4 "sir AQI se pata kaise karte h ki kitna pollution h"
click at [317, 56] on icon at bounding box center [317, 56] width 2 height 0
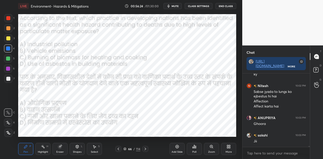
scroll to position [5623, 0]
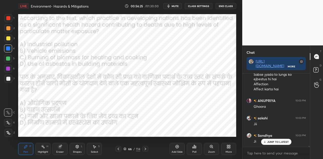
click at [175, 5] on span "mute" at bounding box center [175, 6] width 7 height 4
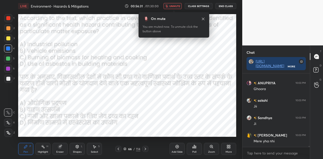
scroll to position [5658, 0]
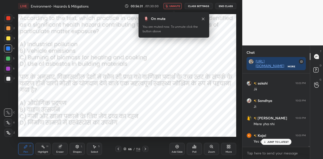
click at [175, 5] on span "unmute" at bounding box center [174, 6] width 11 height 4
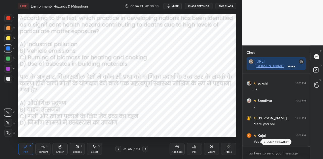
click at [272, 143] on p "JUMP TO LATEST" at bounding box center [279, 141] width 22 height 3
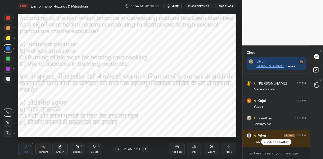
scroll to position [5711, 0]
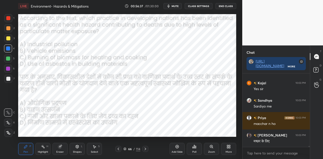
click at [143, 150] on div at bounding box center [145, 149] width 6 height 6
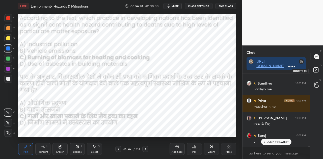
click at [315, 70] on rect at bounding box center [316, 70] width 5 height 5
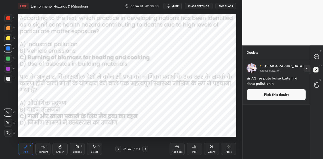
scroll to position [98, 66]
click at [272, 94] on button "Pick this doubt" at bounding box center [276, 94] width 59 height 11
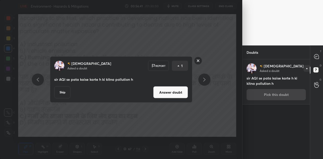
click at [165, 93] on button "Answer doubt" at bounding box center [170, 92] width 35 height 12
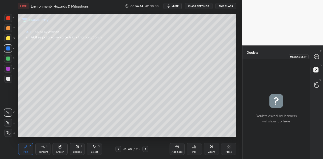
click at [315, 57] on icon at bounding box center [316, 56] width 5 height 5
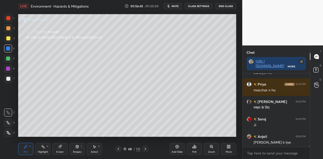
scroll to position [5746, 0]
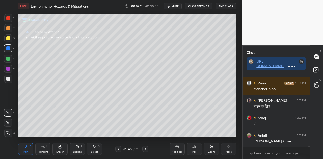
click at [8, 79] on div at bounding box center [8, 79] width 4 height 4
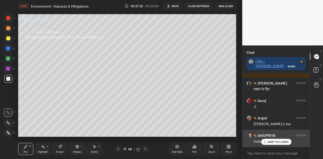
click at [278, 142] on p "JUMP TO LATEST" at bounding box center [279, 141] width 22 height 3
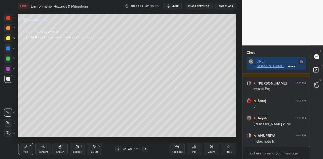
click at [145, 149] on icon at bounding box center [145, 149] width 4 height 4
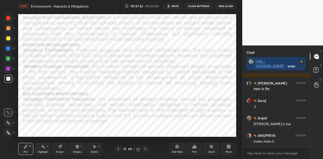
click at [145, 148] on icon at bounding box center [145, 149] width 4 height 4
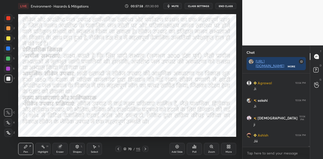
scroll to position [5902, 0]
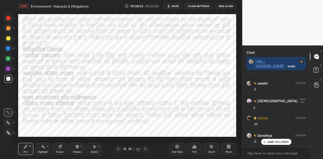
click at [179, 148] on icon at bounding box center [177, 146] width 3 height 3
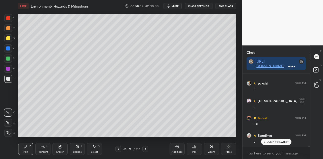
scroll to position [5920, 0]
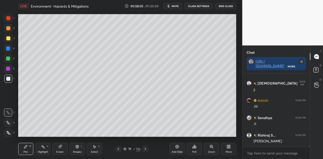
click at [78, 149] on div "Shapes L" at bounding box center [77, 149] width 15 height 12
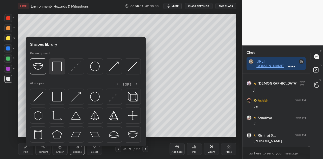
click at [56, 70] on img at bounding box center [57, 67] width 10 height 10
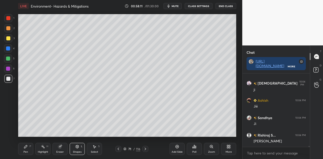
click at [78, 150] on div "Shapes L" at bounding box center [77, 149] width 15 height 12
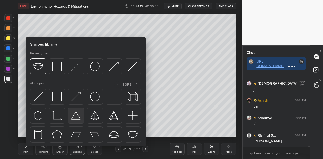
click at [75, 118] on img at bounding box center [76, 116] width 10 height 10
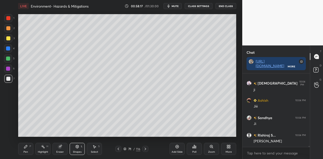
scroll to position [5937, 0]
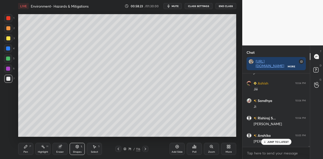
click at [26, 149] on div "Pen P" at bounding box center [25, 149] width 15 height 12
click at [175, 6] on span "mute" at bounding box center [175, 6] width 7 height 4
click at [175, 6] on span "unmute" at bounding box center [174, 6] width 11 height 4
click at [271, 141] on p "JUMP TO LATEST" at bounding box center [279, 141] width 22 height 3
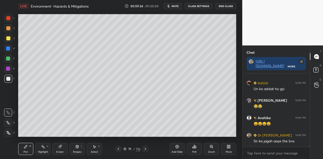
scroll to position [6111, 0]
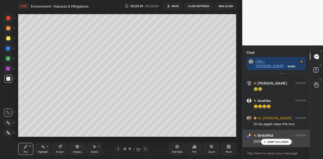
click at [271, 141] on p "JUMP TO LATEST" at bounding box center [279, 141] width 22 height 3
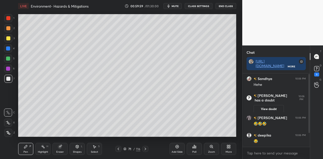
scroll to position [18, 0]
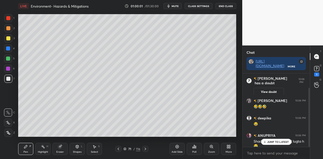
click at [270, 140] on p "JUMP TO LATEST" at bounding box center [279, 141] width 22 height 3
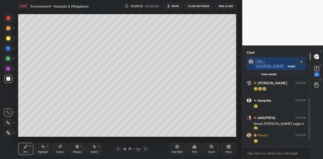
scroll to position [53, 0]
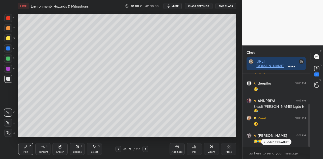
click at [77, 148] on icon at bounding box center [77, 146] width 3 height 3
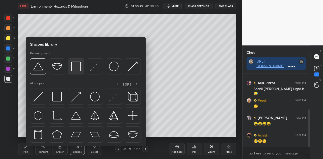
scroll to position [87, 0]
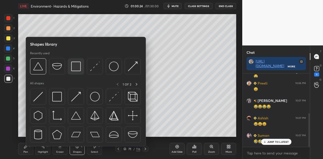
click at [77, 69] on img at bounding box center [76, 67] width 10 height 10
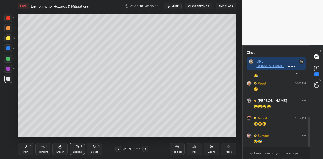
scroll to position [105, 0]
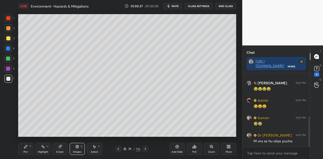
click at [25, 147] on icon at bounding box center [25, 146] width 3 height 3
click at [79, 151] on div "Shapes" at bounding box center [77, 152] width 9 height 3
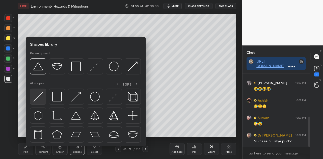
click at [37, 99] on img at bounding box center [38, 97] width 10 height 10
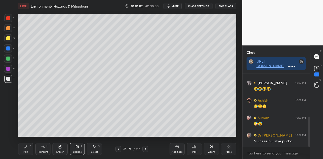
click at [23, 149] on div "Pen P" at bounding box center [25, 149] width 15 height 12
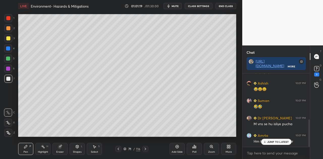
click at [8, 39] on div at bounding box center [8, 38] width 4 height 4
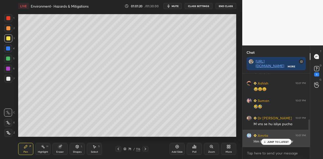
click at [276, 140] on p "JUMP TO LATEST" at bounding box center [279, 141] width 22 height 3
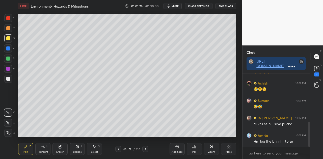
scroll to position [140, 0]
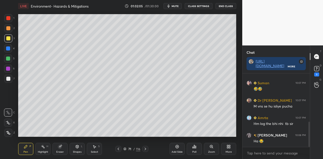
click at [78, 148] on icon at bounding box center [77, 146] width 3 height 3
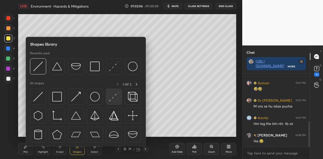
click at [113, 99] on img at bounding box center [114, 97] width 10 height 10
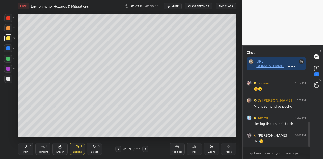
scroll to position [157, 0]
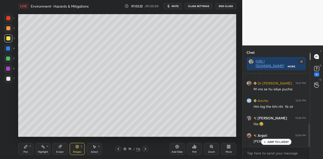
click at [77, 151] on div "Shapes" at bounding box center [77, 152] width 9 height 3
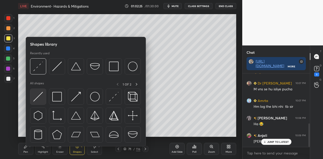
click at [38, 96] on img at bounding box center [38, 97] width 10 height 10
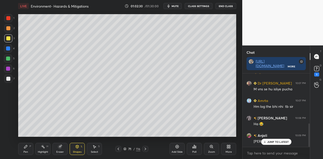
click at [25, 147] on icon at bounding box center [25, 146] width 3 height 3
click at [9, 18] on div at bounding box center [8, 18] width 4 height 4
click at [6, 80] on div at bounding box center [8, 79] width 4 height 4
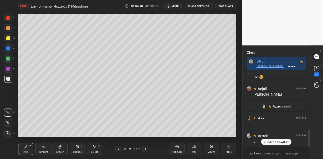
scroll to position [239, 0]
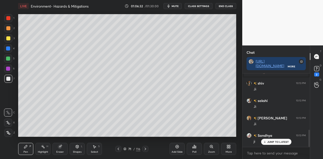
click at [276, 143] on p "JUMP TO LATEST" at bounding box center [279, 141] width 22 height 3
click at [145, 149] on icon at bounding box center [145, 149] width 4 height 4
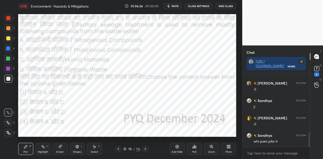
scroll to position [291, 0]
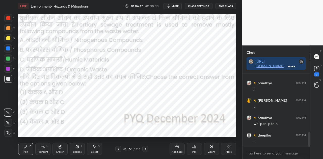
click at [7, 48] on div at bounding box center [8, 48] width 4 height 4
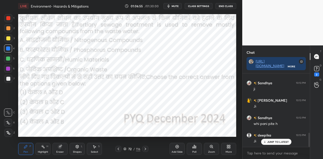
scroll to position [309, 0]
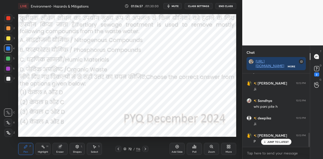
click at [175, 7] on span "mute" at bounding box center [175, 6] width 7 height 4
click at [197, 148] on div "Poll" at bounding box center [194, 149] width 15 height 12
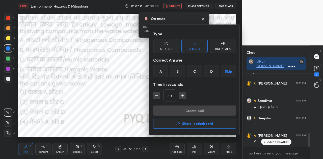
click at [210, 70] on div "D" at bounding box center [211, 71] width 15 height 12
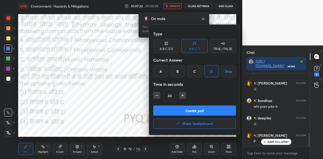
click at [316, 69] on div at bounding box center [161, 79] width 323 height 159
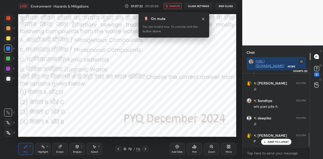
click at [316, 69] on rect at bounding box center [316, 68] width 5 height 5
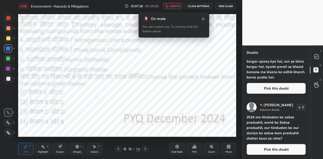
scroll to position [28, 0]
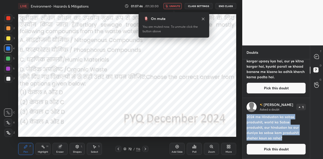
drag, startPoint x: 247, startPoint y: 117, endPoint x: 282, endPoint y: 139, distance: 41.4
click at [282, 139] on h4 "2024 me Hindustan ka sabse pradushit, world ka Sabse pradushit, aur hindustan k…" at bounding box center [276, 127] width 59 height 27
copy h4 "2024 me Hindustan ka sabse pradushit, world ka Sabse pradushit, aur hindustan k…"
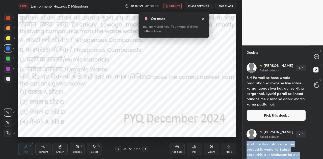
scroll to position [0, 0]
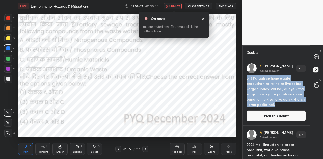
drag, startPoint x: 247, startPoint y: 78, endPoint x: 293, endPoint y: 106, distance: 53.3
click at [293, 106] on h4 "Sir! Paraali se hone waale pradushan ko rokne ke liye sabse kargar upaay kya ha…" at bounding box center [276, 92] width 59 height 32
copy h4 "Sir! Paraali se hone waale pradushan ko rokne ke liye sabse kargar upaay kya ha…"
click at [316, 57] on icon at bounding box center [316, 56] width 5 height 5
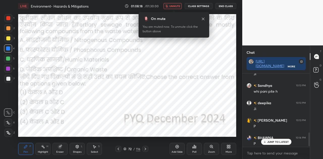
scroll to position [326, 0]
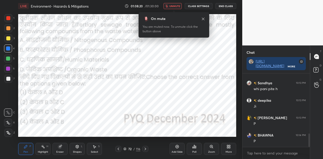
click at [195, 147] on icon at bounding box center [194, 146] width 1 height 3
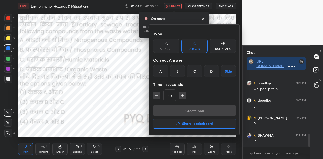
click at [211, 71] on div "D" at bounding box center [211, 71] width 15 height 12
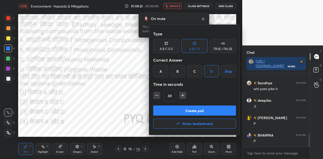
click at [209, 112] on button "Create poll" at bounding box center [194, 111] width 83 height 10
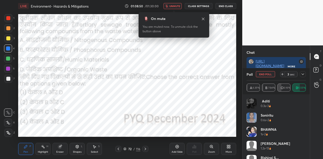
scroll to position [380, 0]
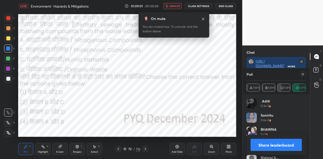
click at [279, 146] on button "Share leaderboard" at bounding box center [276, 145] width 51 height 12
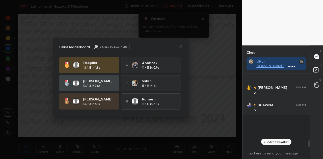
scroll to position [72, 66]
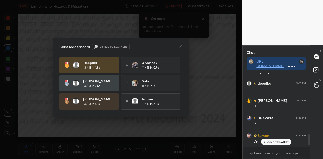
click at [181, 47] on icon at bounding box center [181, 46] width 4 height 4
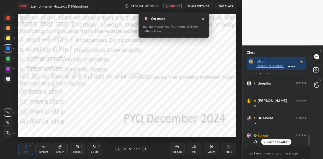
click at [170, 6] on button "unmute" at bounding box center [173, 6] width 18 height 6
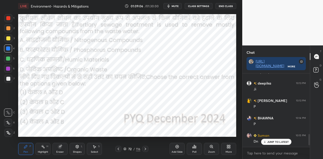
click at [145, 149] on icon at bounding box center [146, 149] width 2 height 3
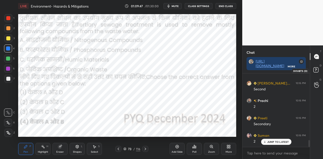
click at [317, 69] on rect at bounding box center [316, 70] width 5 height 5
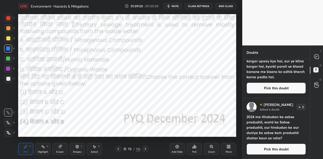
click at [278, 149] on button "Pick this doubt" at bounding box center [276, 149] width 59 height 11
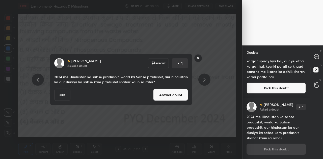
click at [169, 93] on button "Answer doubt" at bounding box center [170, 95] width 35 height 12
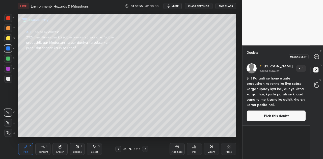
click at [316, 57] on icon at bounding box center [316, 56] width 5 height 5
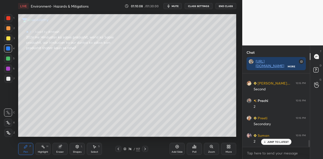
click at [285, 143] on p "JUMP TO LATEST" at bounding box center [279, 141] width 22 height 3
click at [273, 141] on p "JUMP TO LATEST" at bounding box center [279, 141] width 22 height 3
click at [8, 79] on div at bounding box center [8, 79] width 4 height 4
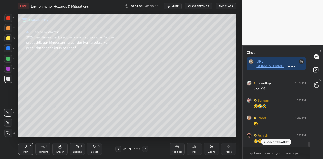
scroll to position [927, 0]
click at [281, 140] on p "JUMP TO LATEST" at bounding box center [279, 141] width 22 height 3
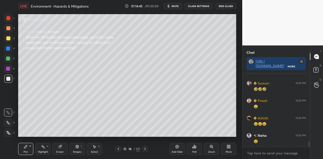
click at [175, 4] on button "mute" at bounding box center [173, 6] width 18 height 6
click at [175, 4] on button "unmute" at bounding box center [173, 6] width 18 height 6
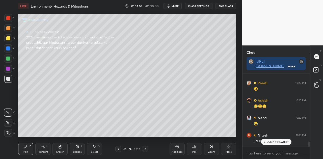
scroll to position [966, 0]
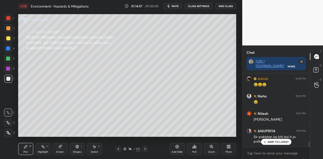
click at [268, 142] on p "JUMP TO LATEST" at bounding box center [279, 141] width 22 height 3
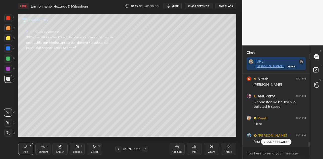
scroll to position [2, 2]
click at [317, 71] on rect at bounding box center [316, 70] width 5 height 5
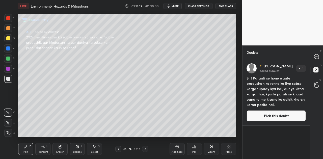
click at [271, 115] on button "Pick this doubt" at bounding box center [276, 115] width 59 height 11
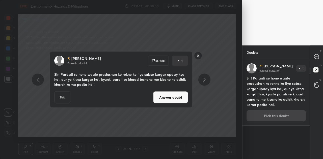
click at [170, 98] on button "Answer doubt" at bounding box center [170, 97] width 35 height 12
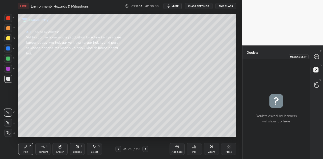
click at [317, 56] on icon at bounding box center [316, 56] width 5 height 5
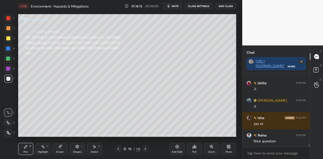
scroll to position [1454, 0]
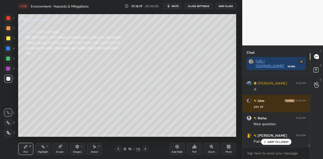
click at [279, 142] on p "JUMP TO LATEST" at bounding box center [279, 141] width 22 height 3
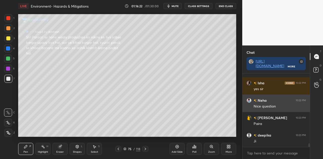
scroll to position [1489, 0]
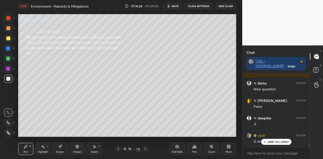
click at [274, 143] on p "JUMP TO LATEST" at bounding box center [279, 141] width 22 height 3
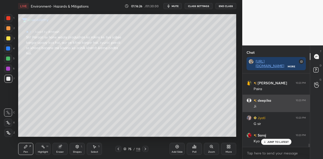
scroll to position [1524, 0]
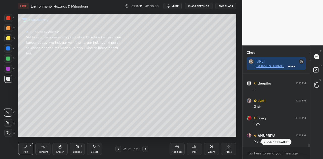
click at [273, 140] on p "JUMP TO LATEST" at bounding box center [279, 141] width 22 height 3
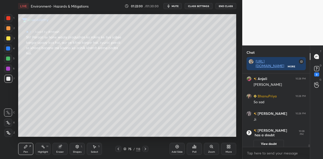
scroll to position [1769, 0]
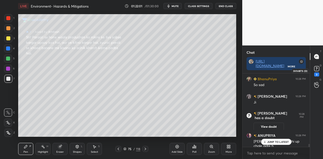
click at [319, 67] on rect at bounding box center [316, 68] width 5 height 5
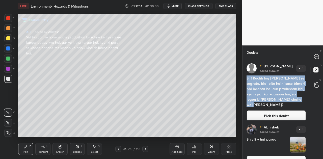
drag, startPoint x: 247, startPoint y: 77, endPoint x: 290, endPoint y: 96, distance: 47.3
click at [303, 97] on h4 "Sir! Kuchh log [PERSON_NAME] se segrate, bidi pite hain isase bimari bhi badhta…" at bounding box center [276, 92] width 59 height 32
copy h4 "Sir! Kuchh log [PERSON_NAME] se segrate, bidi pite hain isase bimari bhi badhta…"
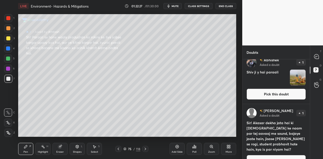
scroll to position [78, 0]
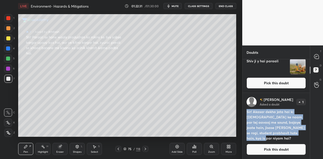
drag, startPoint x: 247, startPoint y: 111, endPoint x: 265, endPoint y: 138, distance: 32.5
click at [265, 138] on h4 "Sir! Akasar dekha jata hai ki [DEMOGRAPHIC_DATA] ke naam par tej aavaaj me soun…" at bounding box center [276, 125] width 59 height 32
copy h4 "Sir! Akasar dekha jata hai ki [DEMOGRAPHIC_DATA] ke naam par tej aavaaj me soun…"
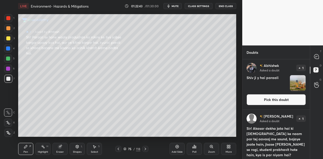
click at [275, 100] on button "Pick this doubt" at bounding box center [276, 99] width 59 height 11
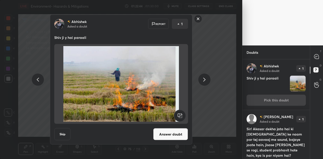
click at [171, 136] on button "Answer doubt" at bounding box center [170, 134] width 35 height 12
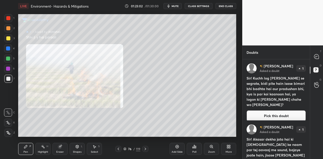
click at [287, 110] on button "Pick this doubt" at bounding box center [276, 115] width 59 height 11
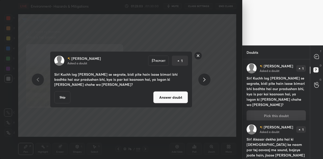
click at [176, 99] on button "Answer doubt" at bounding box center [170, 97] width 35 height 12
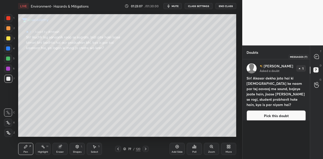
click at [318, 56] on icon at bounding box center [316, 56] width 5 height 5
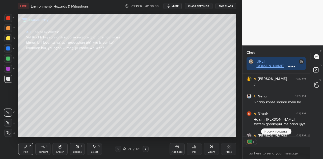
scroll to position [2, 2]
click at [277, 133] on div "JUMP TO LATEST" at bounding box center [276, 132] width 30 height 6
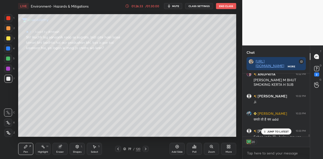
scroll to position [2106, 0]
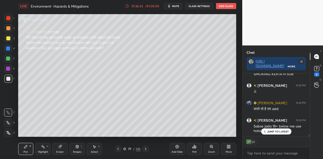
click at [282, 130] on p "JUMP TO LATEST" at bounding box center [279, 131] width 22 height 3
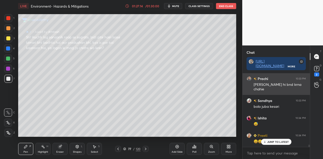
scroll to position [2182, 0]
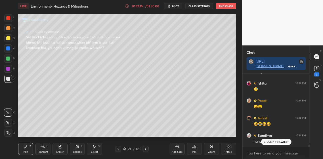
click at [178, 6] on span "mute" at bounding box center [175, 6] width 7 height 4
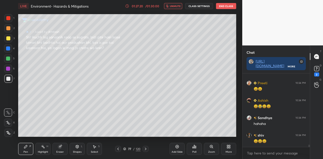
scroll to position [2217, 0]
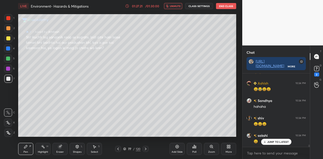
click at [178, 6] on span "unmute" at bounding box center [175, 6] width 11 height 4
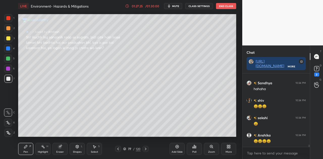
scroll to position [2252, 0]
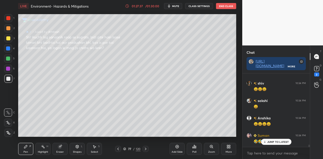
click at [268, 141] on p "JUMP TO LATEST" at bounding box center [279, 141] width 22 height 3
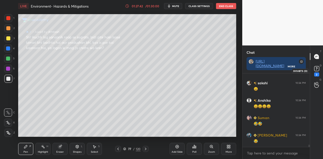
scroll to position [2287, 0]
click at [316, 67] on icon at bounding box center [317, 68] width 2 height 2
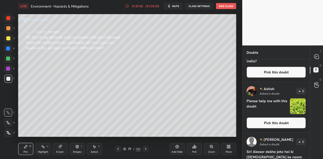
scroll to position [68, 0]
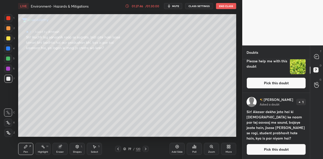
click at [282, 151] on button "Pick this doubt" at bounding box center [276, 149] width 59 height 11
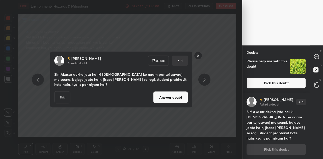
click at [169, 96] on button "Answer doubt" at bounding box center [170, 97] width 35 height 12
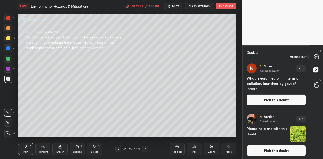
click at [318, 57] on icon at bounding box center [316, 56] width 5 height 5
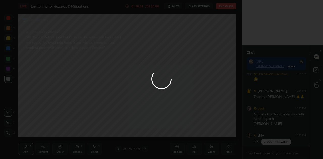
scroll to position [2408, 0]
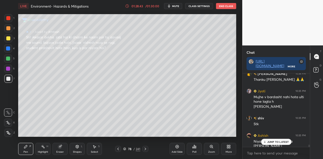
click at [269, 142] on p "JUMP TO LATEST" at bounding box center [279, 141] width 22 height 3
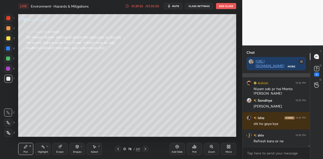
scroll to position [2477, 0]
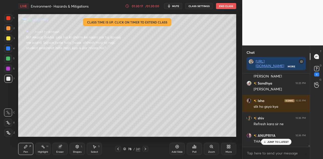
click at [128, 7] on icon at bounding box center [127, 6] width 4 height 4
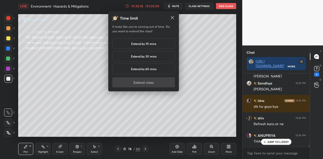
click at [144, 44] on h5 "Extend by 10 mins" at bounding box center [143, 43] width 25 height 5
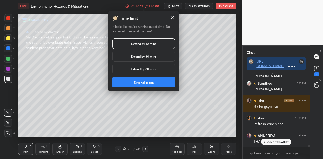
click at [151, 83] on button "Extend class" at bounding box center [143, 82] width 63 height 10
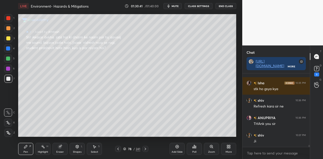
scroll to position [2539, 0]
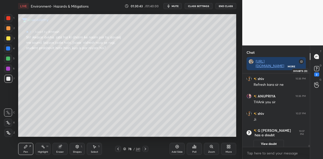
click at [315, 69] on rect at bounding box center [316, 68] width 5 height 5
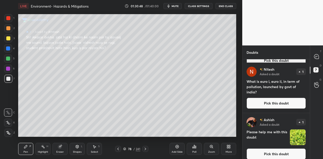
scroll to position [97, 0]
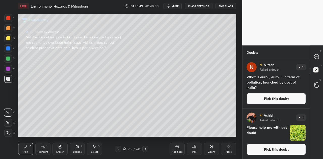
click at [280, 147] on button "Pick this doubt" at bounding box center [276, 149] width 59 height 11
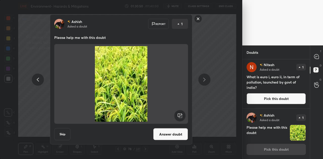
click at [164, 135] on button "Answer doubt" at bounding box center [170, 134] width 35 height 12
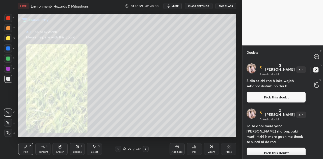
scroll to position [46, 0]
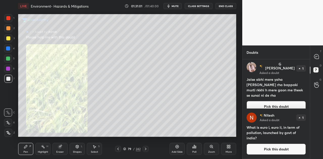
click at [271, 150] on button "Pick this doubt" at bounding box center [276, 149] width 59 height 11
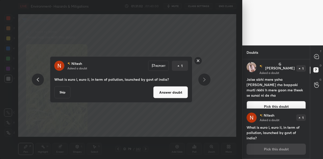
click at [171, 92] on button "Answer doubt" at bounding box center [170, 92] width 35 height 12
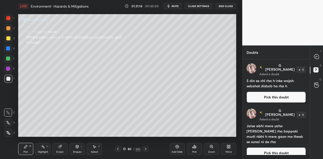
click at [275, 148] on button "Pick this doubt" at bounding box center [276, 153] width 59 height 11
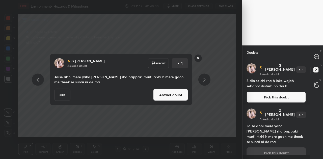
click at [178, 95] on button "Answer doubt" at bounding box center [170, 95] width 35 height 12
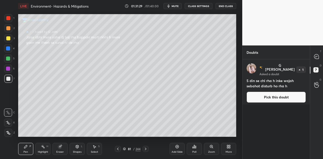
click at [282, 98] on button "Pick this doubt" at bounding box center [276, 97] width 59 height 11
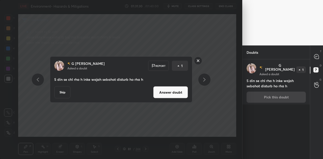
click at [174, 94] on button "Answer doubt" at bounding box center [170, 92] width 35 height 12
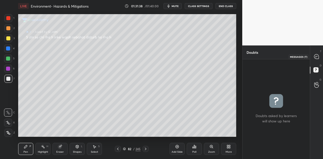
click at [317, 59] on icon at bounding box center [316, 56] width 5 height 5
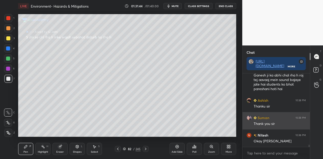
scroll to position [2415, 0]
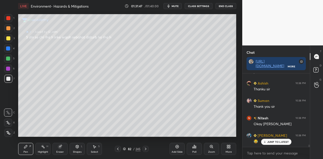
click at [145, 149] on icon at bounding box center [146, 149] width 4 height 4
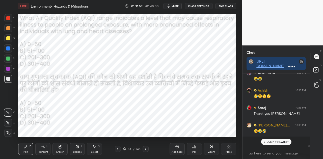
scroll to position [2520, 0]
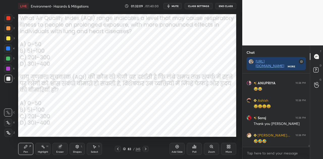
click at [195, 147] on icon at bounding box center [194, 146] width 1 height 3
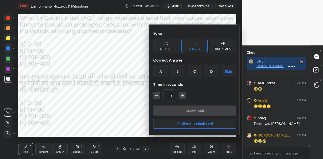
click at [211, 71] on div "D" at bounding box center [211, 71] width 15 height 12
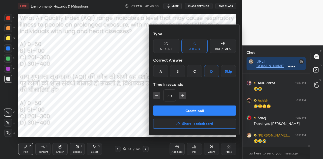
click at [209, 111] on button "Create poll" at bounding box center [194, 111] width 83 height 10
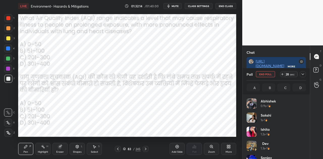
scroll to position [2, 2]
click at [175, 5] on span "mute" at bounding box center [175, 6] width 7 height 4
click at [174, 5] on span "unmute" at bounding box center [174, 6] width 11 height 4
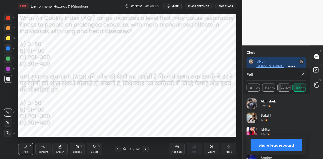
scroll to position [2765, 0]
click at [144, 148] on icon at bounding box center [146, 149] width 4 height 4
click at [276, 147] on button "Share leaderboard" at bounding box center [276, 145] width 51 height 12
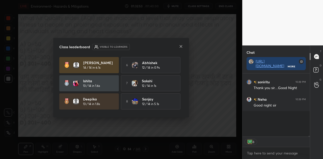
scroll to position [2, 2]
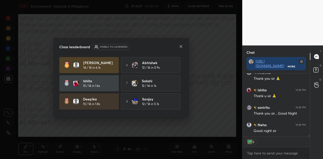
click at [181, 48] on icon at bounding box center [181, 46] width 4 height 4
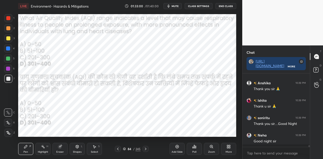
click at [125, 149] on icon at bounding box center [124, 149] width 3 height 3
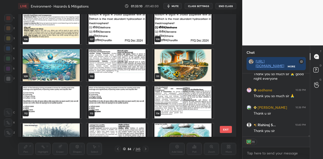
click at [62, 66] on img "grid" at bounding box center [51, 65] width 61 height 32
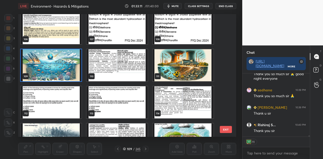
click at [62, 66] on img "grid" at bounding box center [51, 65] width 61 height 32
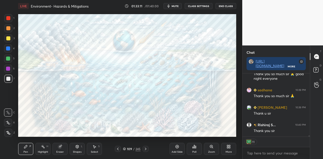
click at [62, 66] on img "grid" at bounding box center [51, 65] width 61 height 32
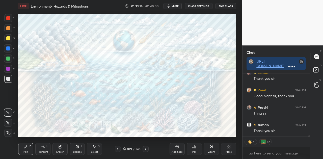
click at [198, 149] on div "Poll" at bounding box center [194, 149] width 15 height 12
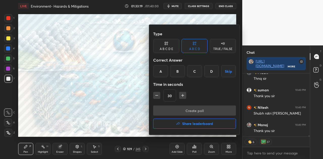
click at [183, 123] on h4 "Share leaderboard" at bounding box center [197, 124] width 31 height 4
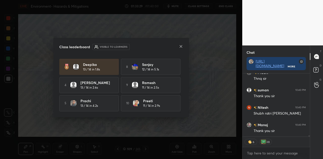
click at [181, 47] on icon at bounding box center [181, 46] width 4 height 4
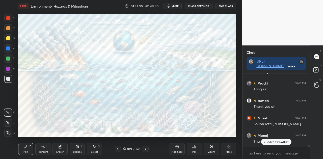
click at [222, 4] on button "End Class" at bounding box center [226, 6] width 21 height 6
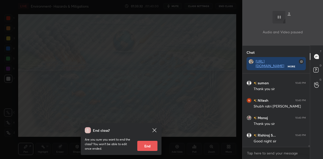
click at [146, 144] on button "End" at bounding box center [147, 146] width 20 height 10
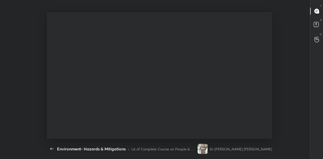
type textarea "x"
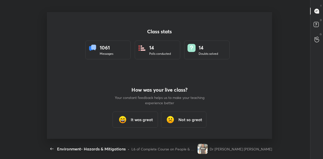
click at [139, 117] on h3 "It was great" at bounding box center [142, 120] width 22 height 6
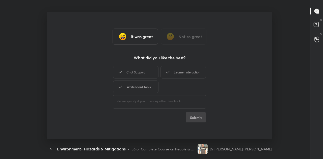
click at [137, 87] on div "Whiteboard Tools" at bounding box center [135, 87] width 45 height 13
click at [199, 116] on button "Submit" at bounding box center [196, 117] width 20 height 10
